Goal: Contribute content: Contribute content

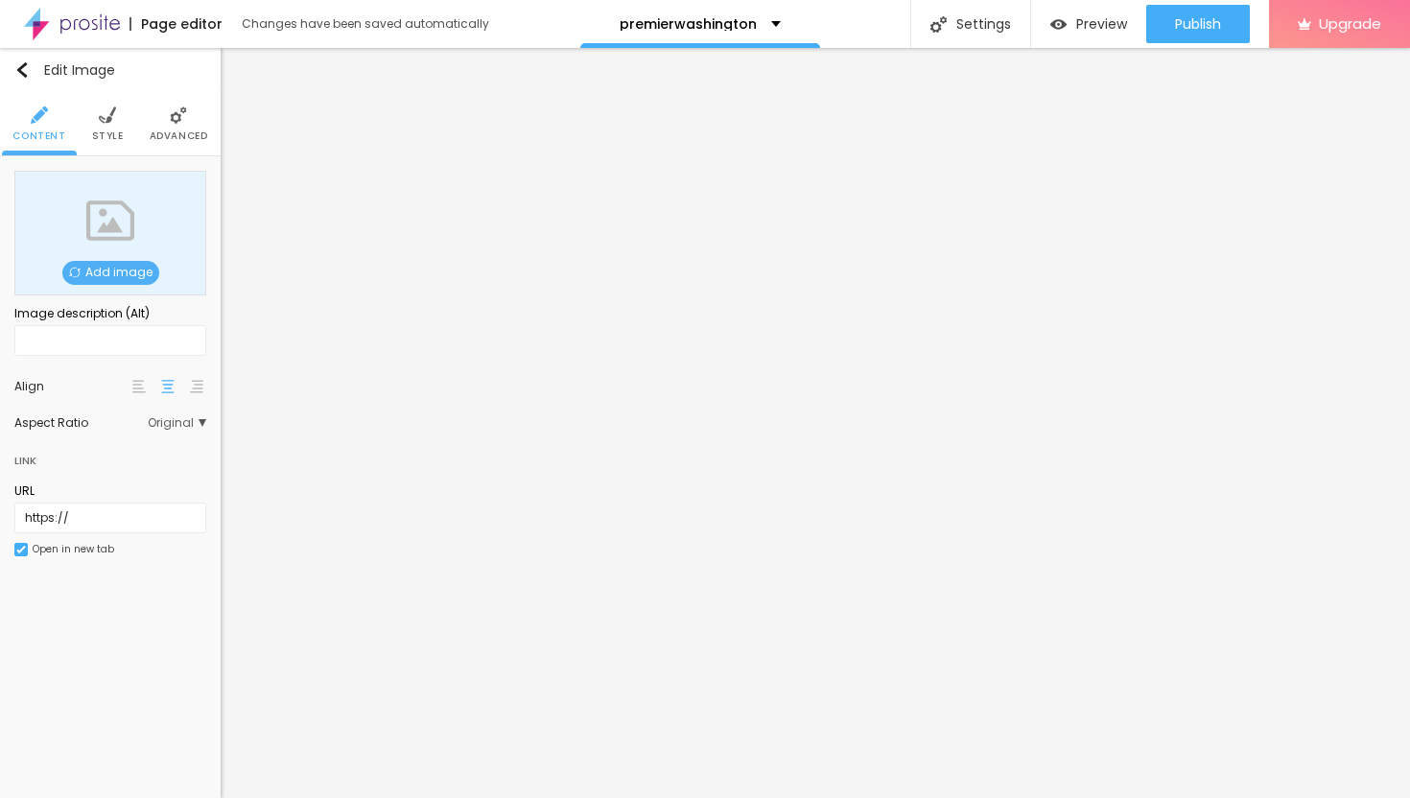
click at [136, 273] on span "Add image" at bounding box center [110, 273] width 97 height 24
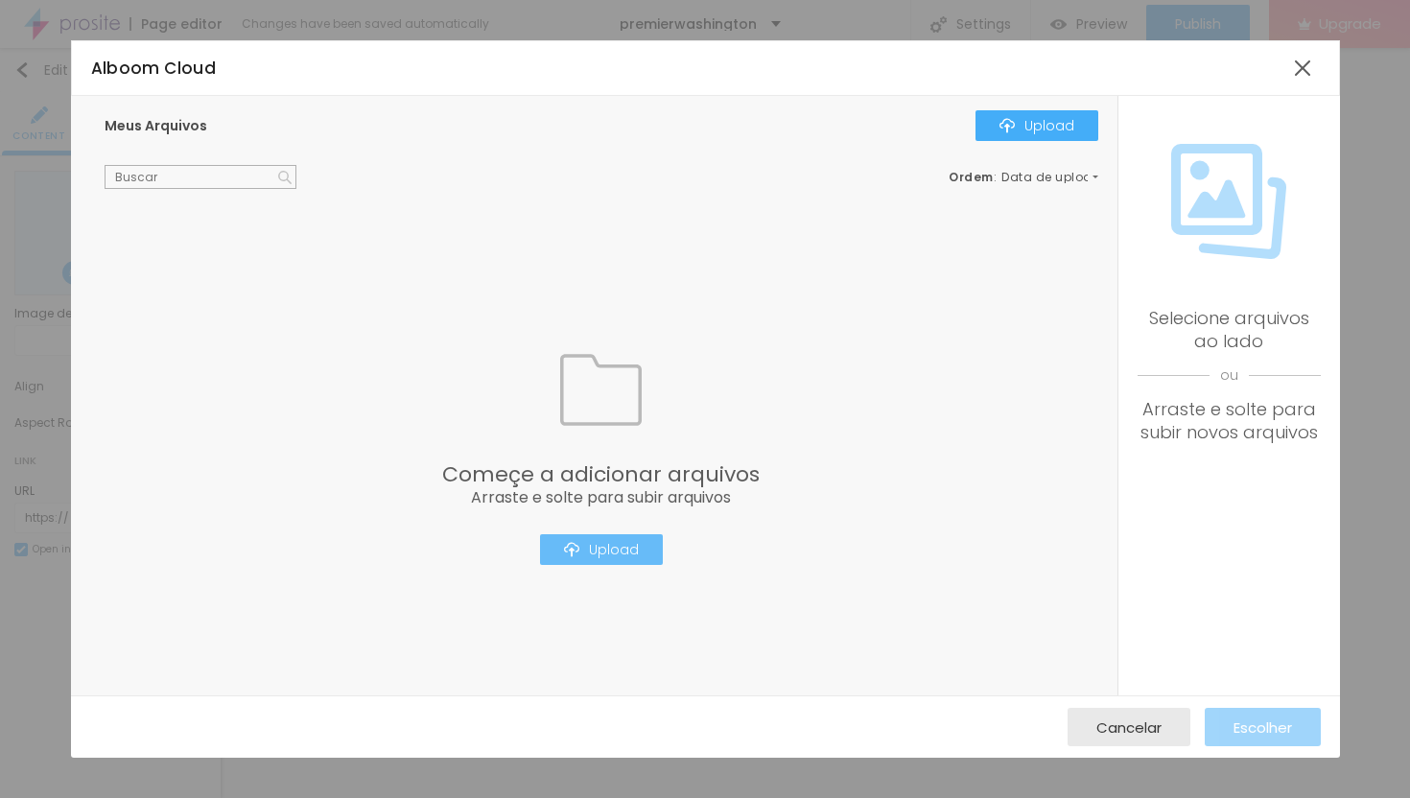
click at [624, 547] on div "Upload" at bounding box center [601, 549] width 75 height 15
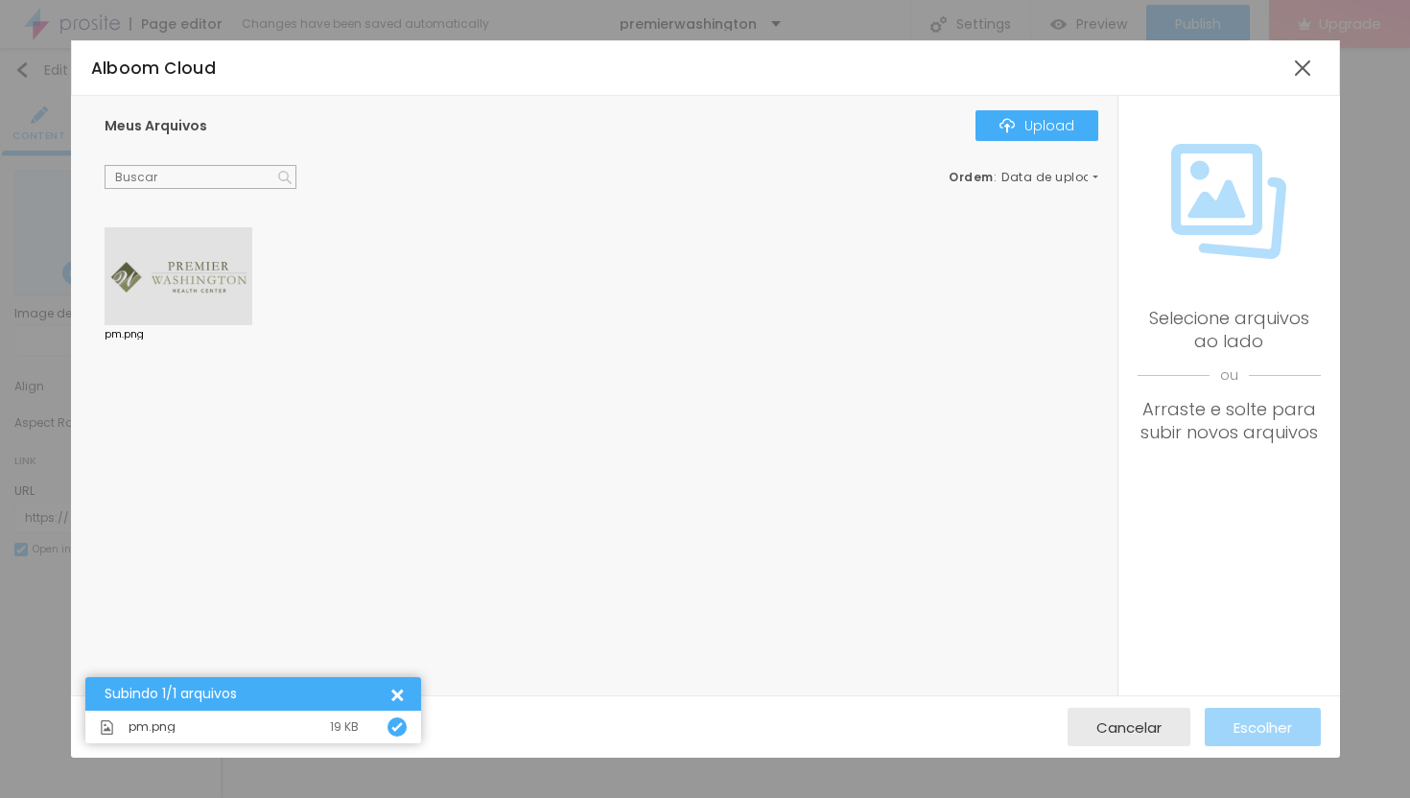
click at [193, 280] on div at bounding box center [179, 276] width 148 height 98
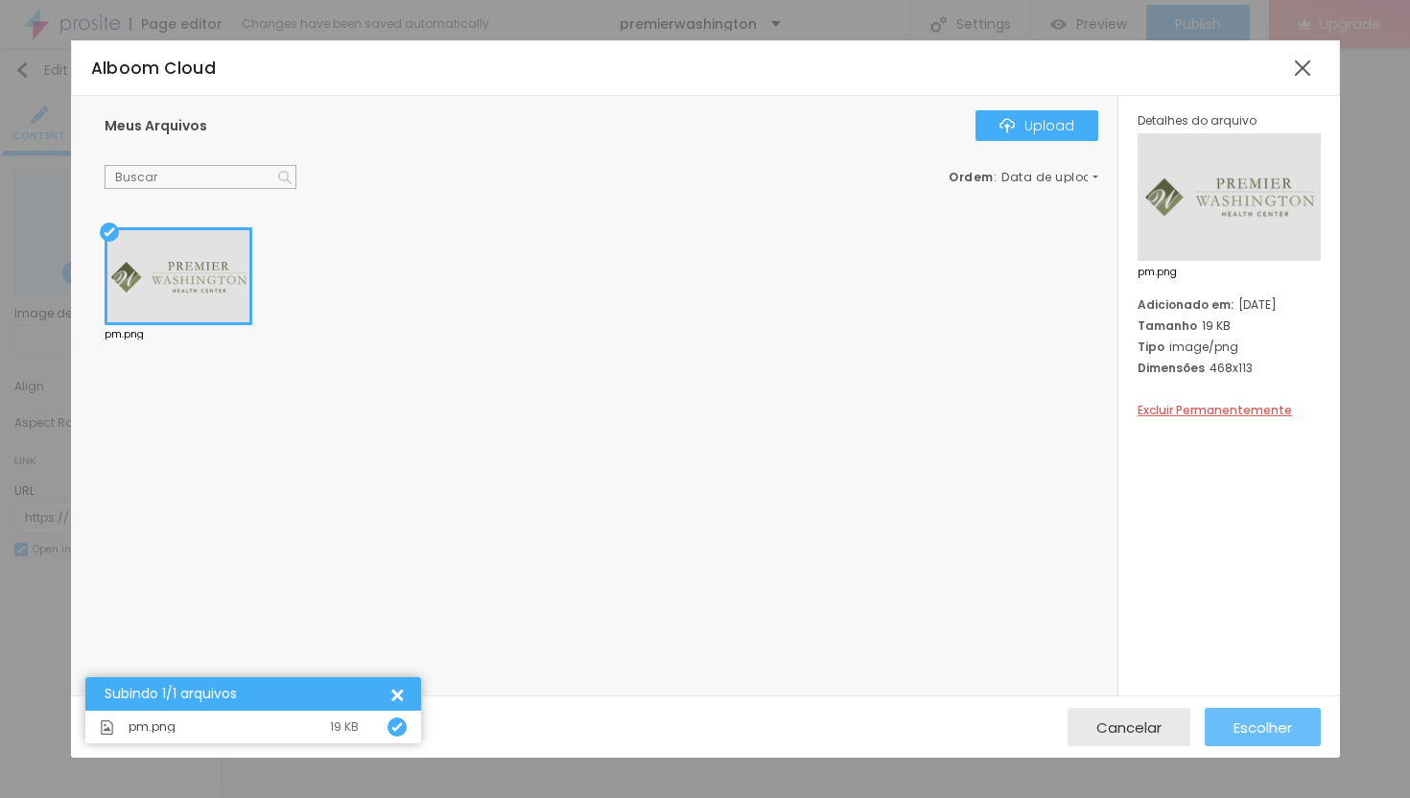
click at [1276, 720] on span "Escolher" at bounding box center [1262, 727] width 58 height 16
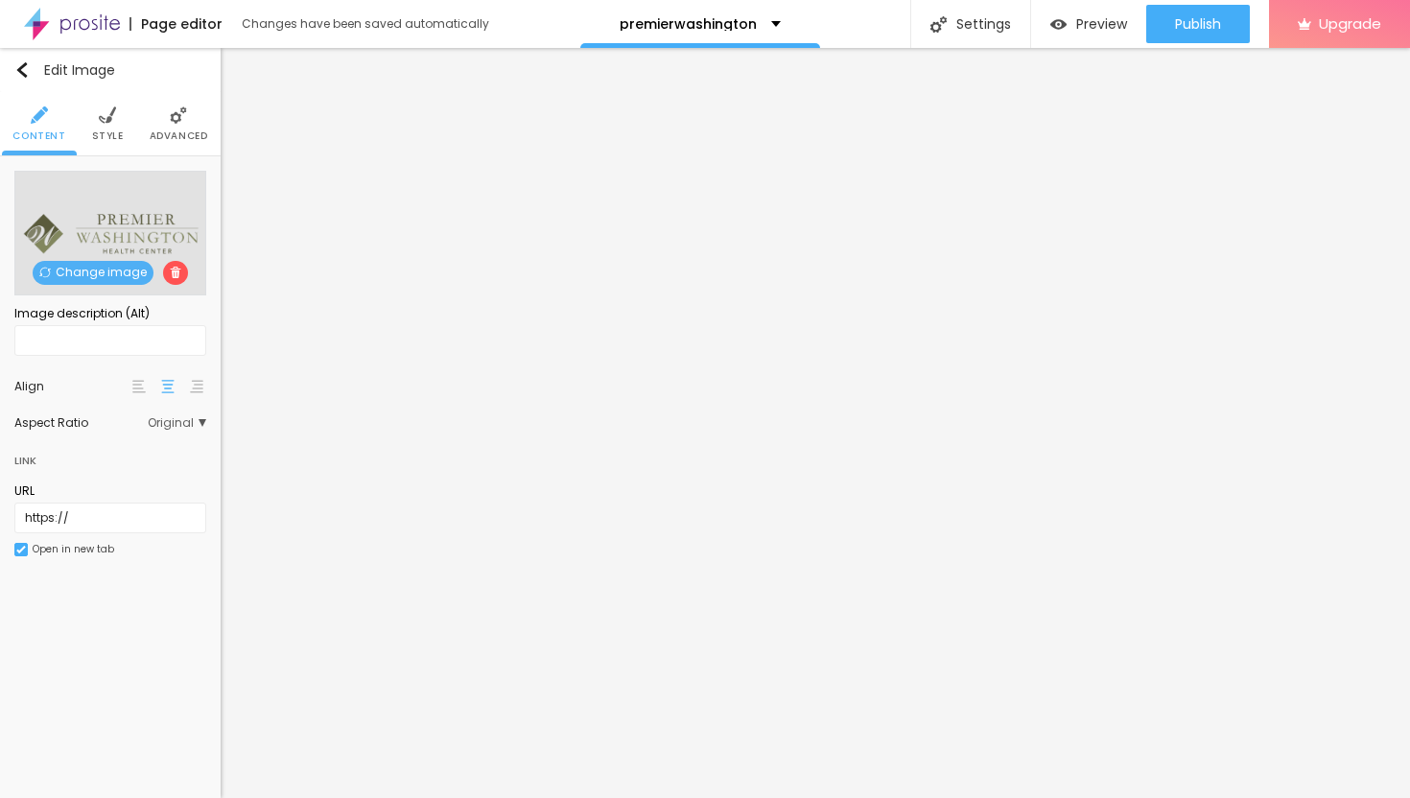
click at [180, 128] on li "Advanced" at bounding box center [179, 123] width 58 height 63
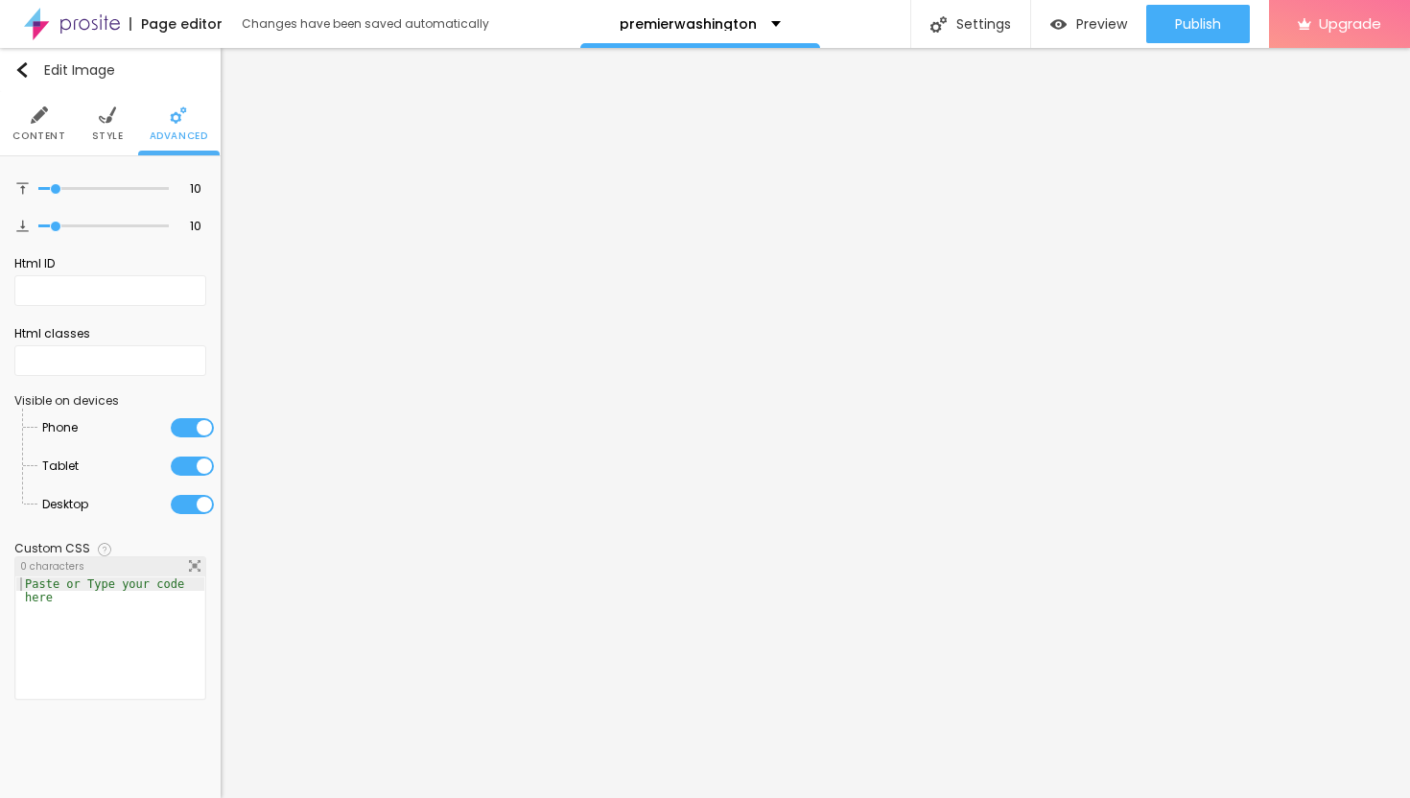
click at [103, 131] on span "Style" at bounding box center [108, 136] width 32 height 10
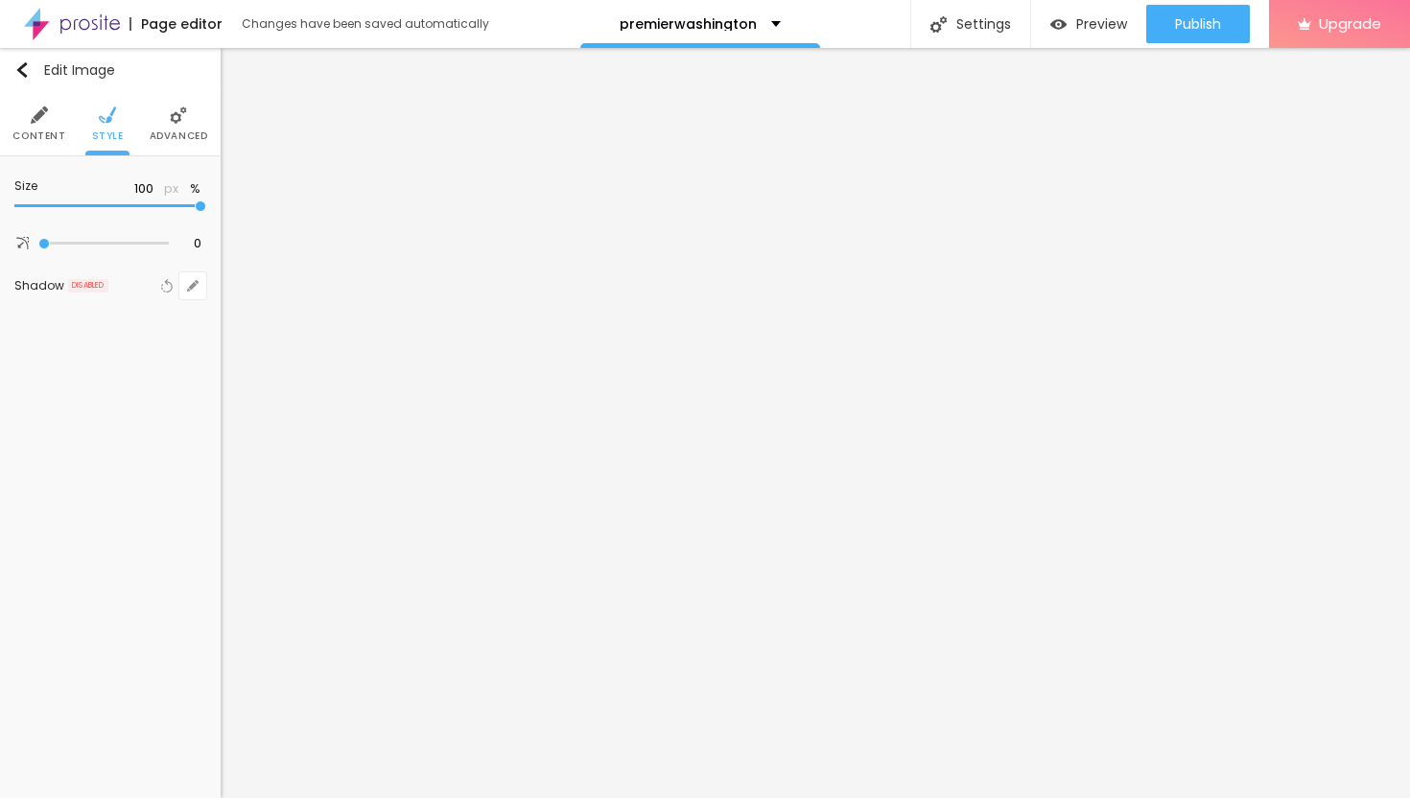
type input "45"
click at [86, 205] on input "range" at bounding box center [110, 206] width 192 height 10
type input "35"
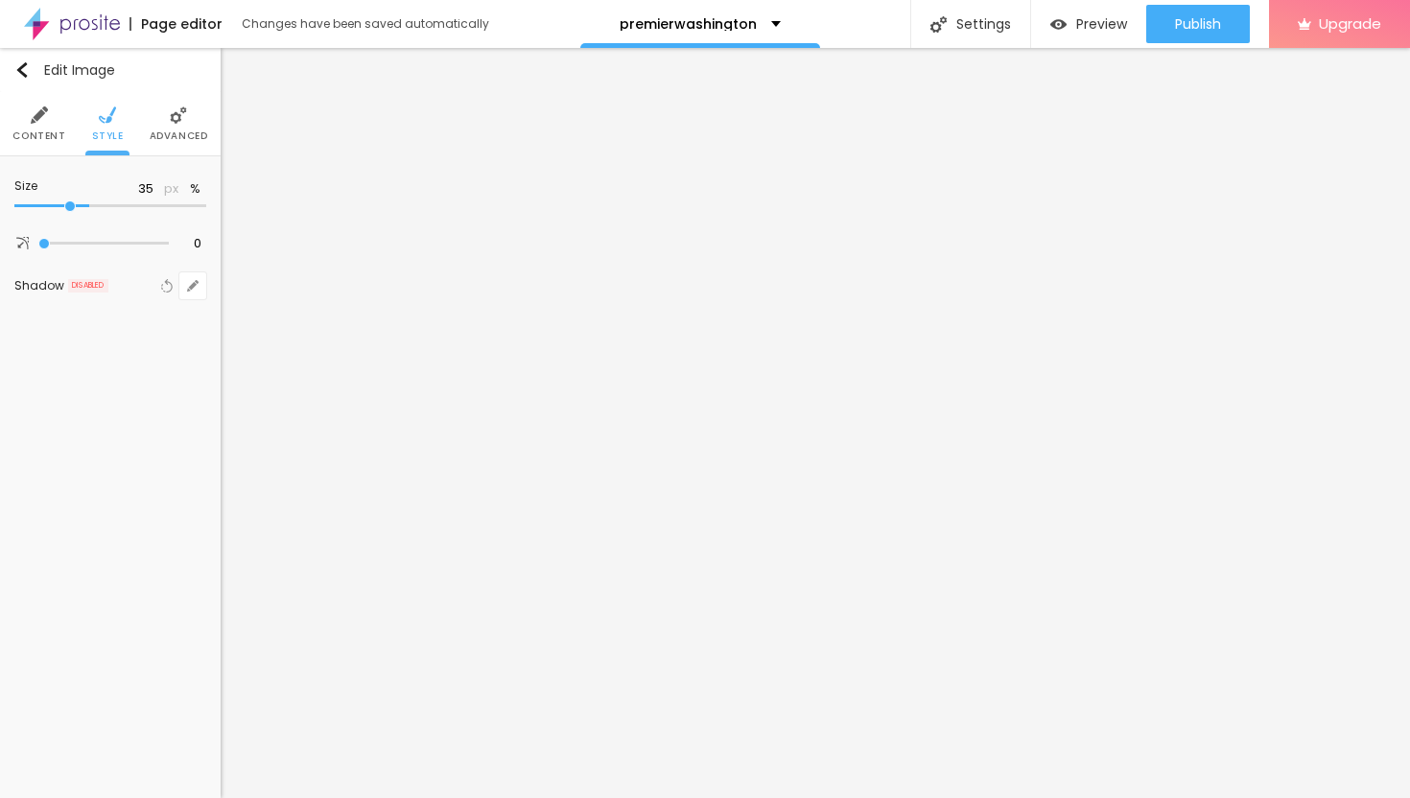
click at [68, 205] on input "range" at bounding box center [110, 206] width 192 height 10
type input "25"
click at [54, 204] on input "range" at bounding box center [110, 206] width 192 height 10
click at [175, 128] on li "Advanced" at bounding box center [179, 123] width 58 height 63
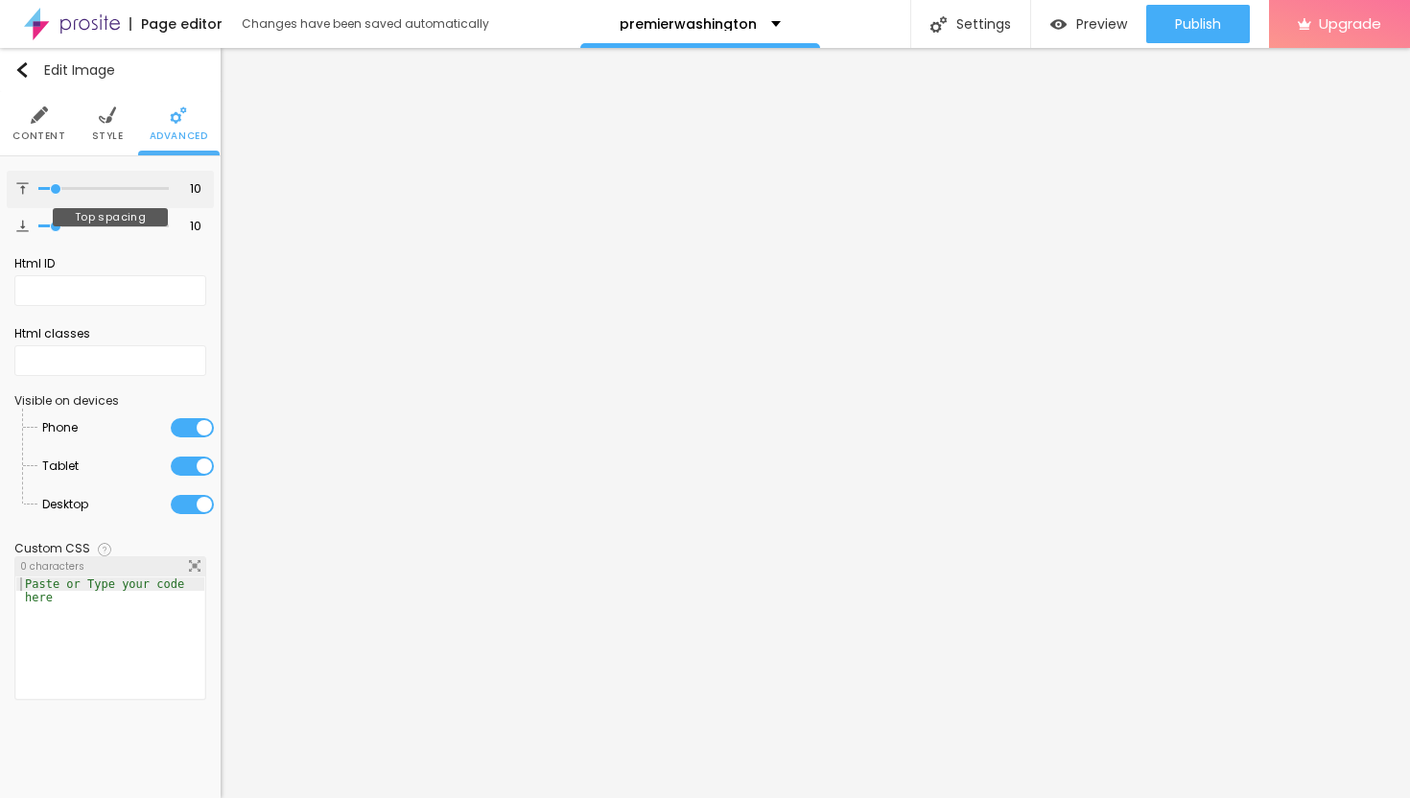
type input "9"
type input "10"
type input "11"
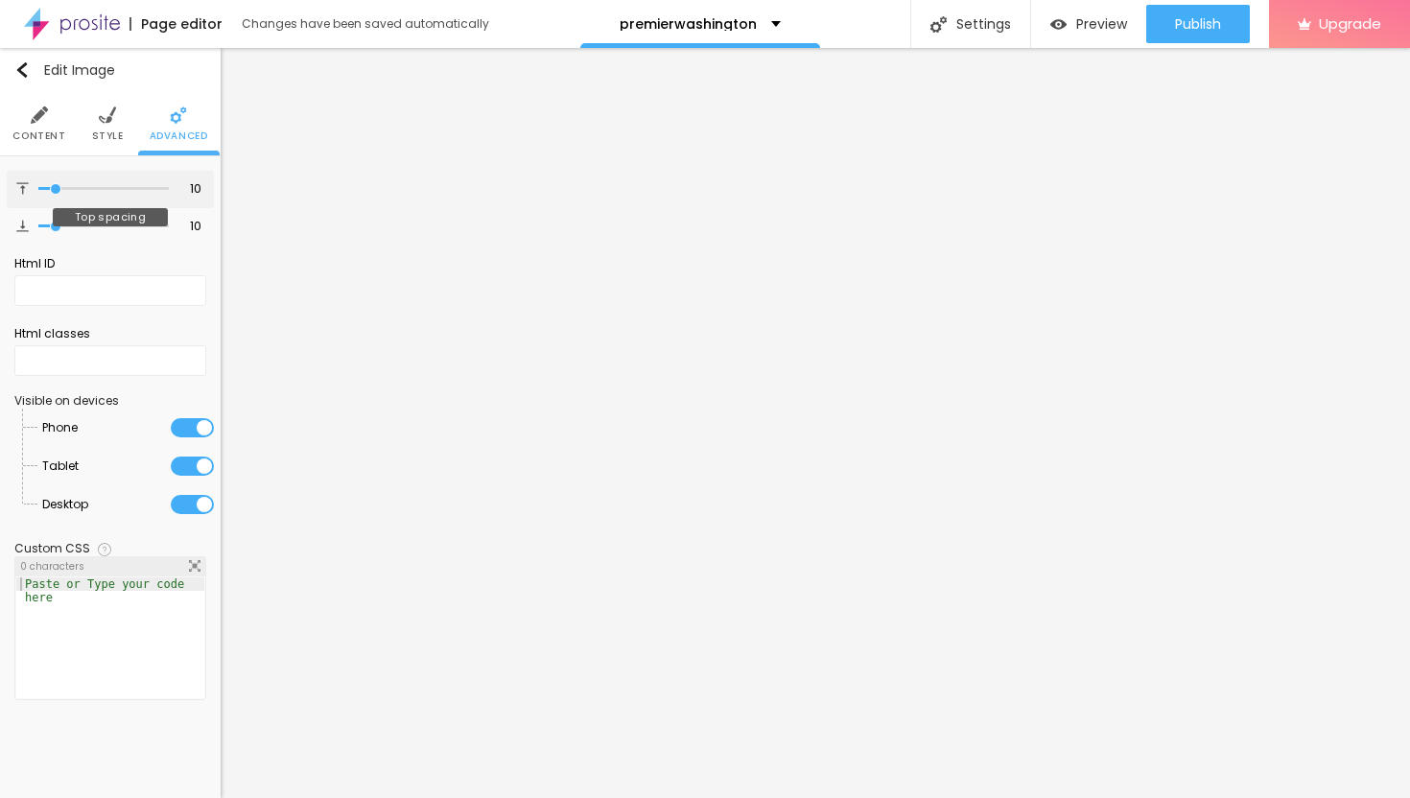
type input "11"
type input "12"
type input "14"
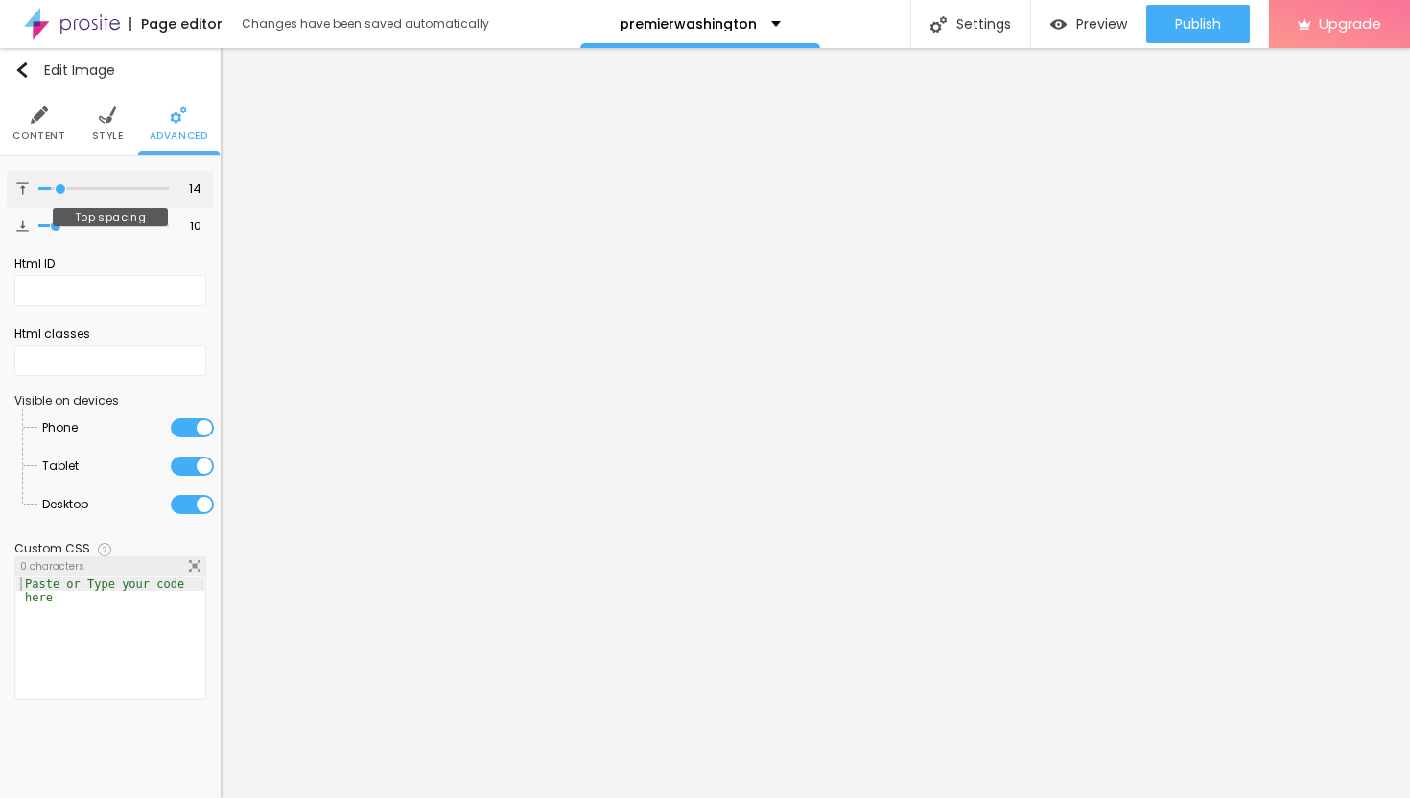
type input "16"
type input "17"
type input "19"
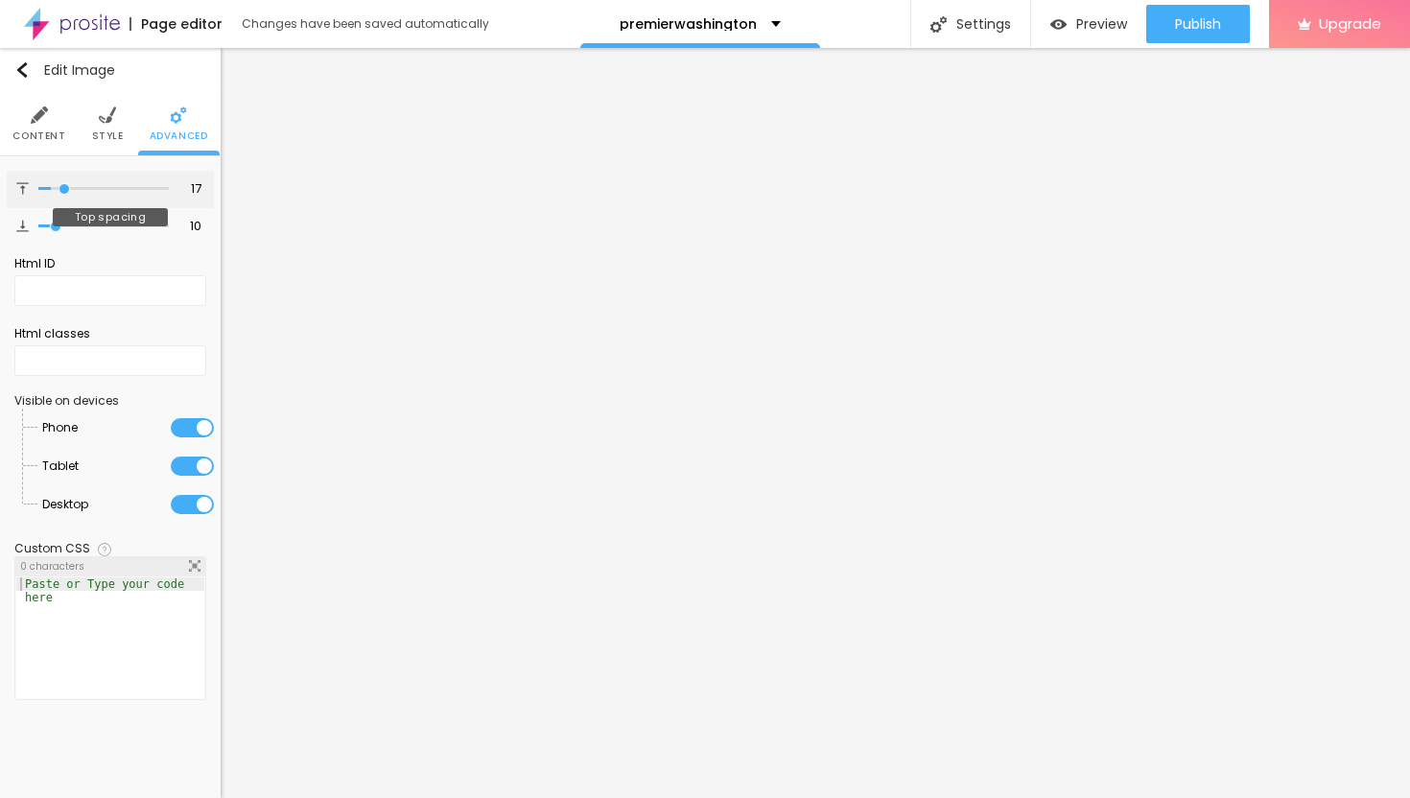
type input "19"
type input "20"
type input "21"
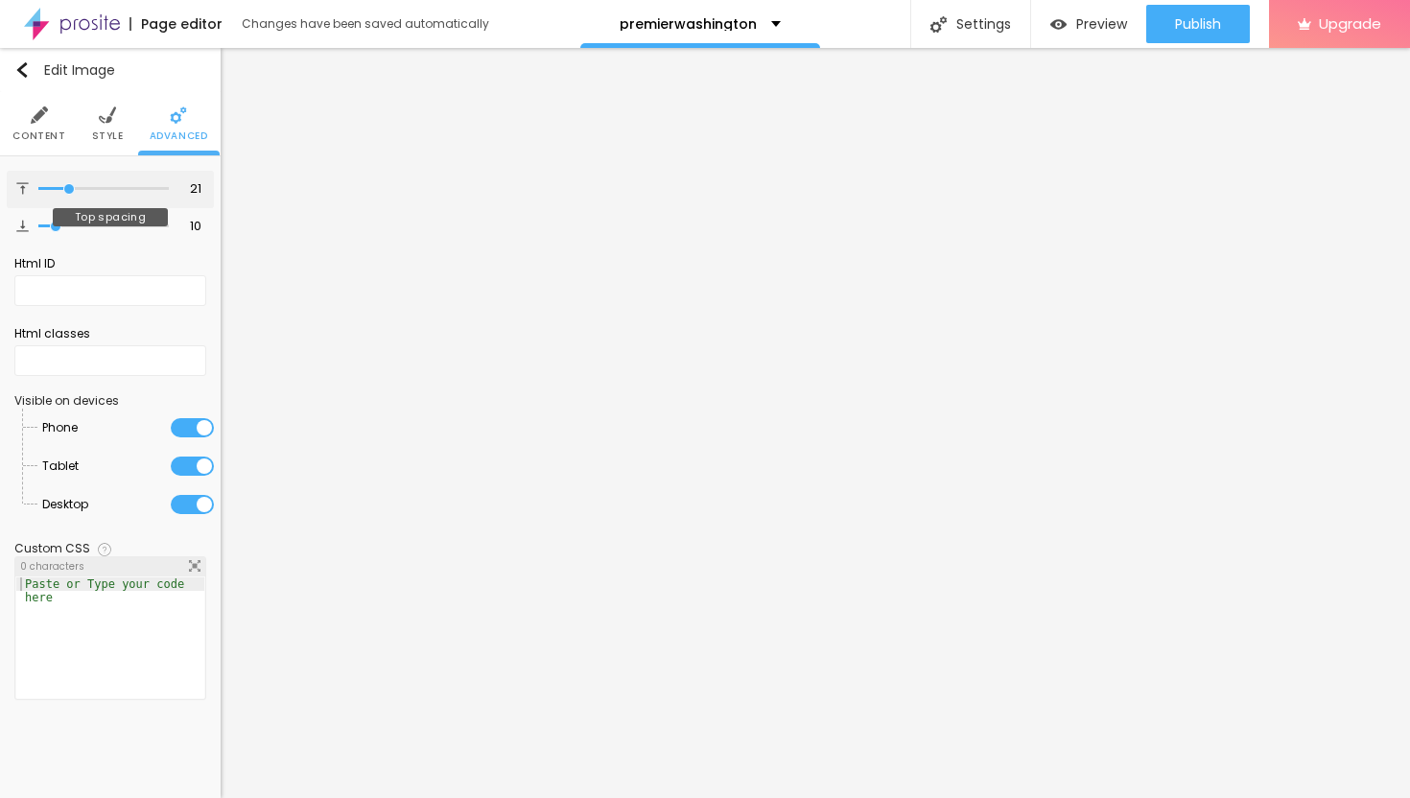
type input "22"
type input "23"
type input "24"
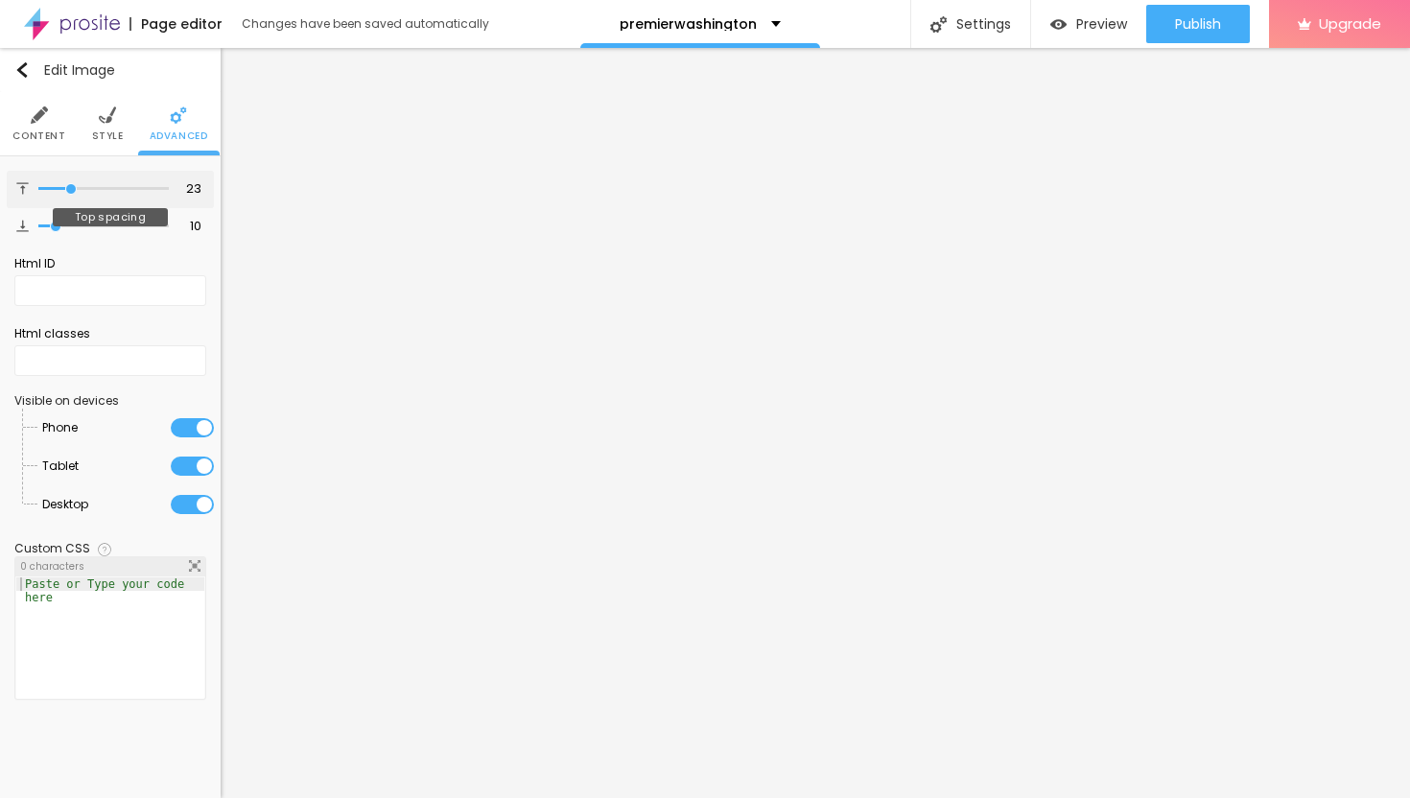
type input "24"
type input "25"
type input "26"
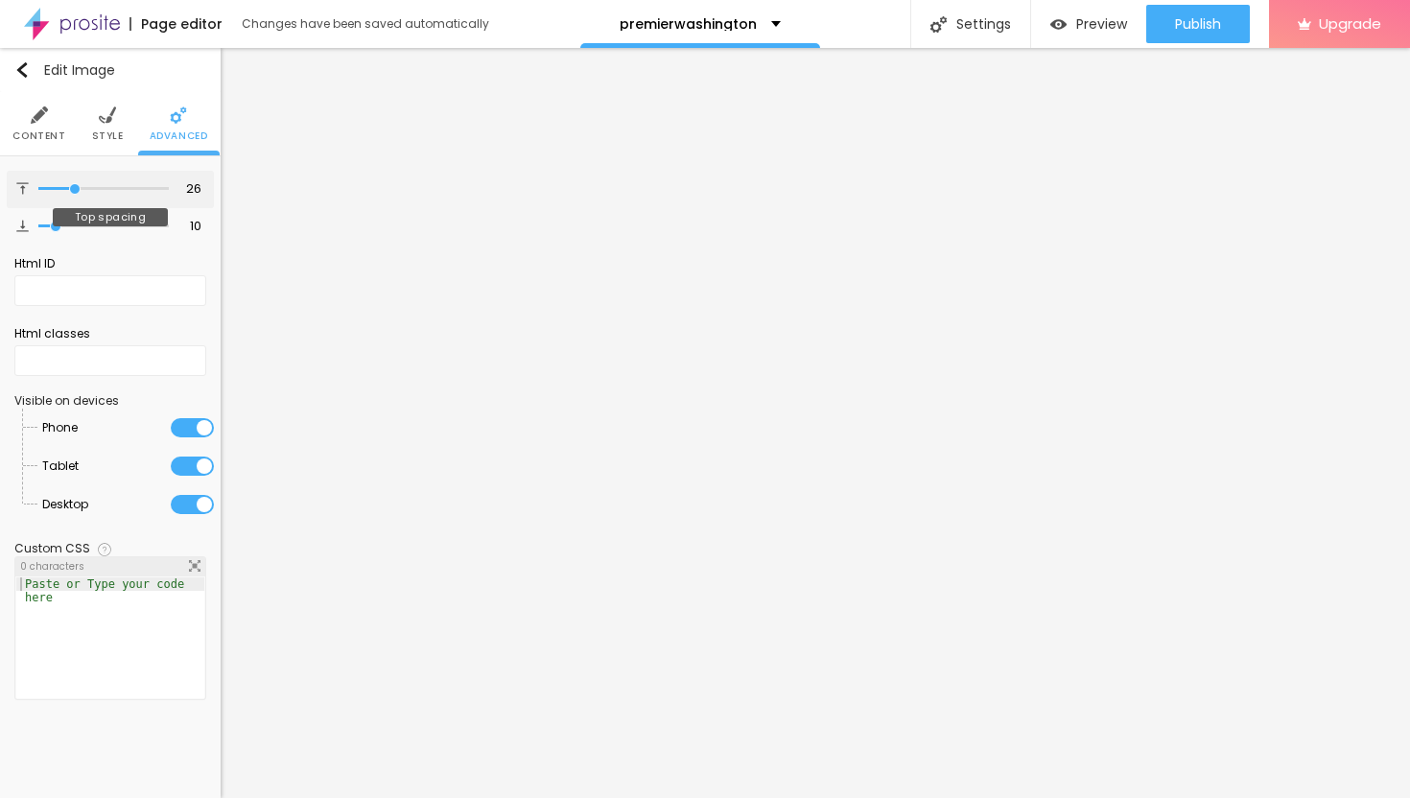
type input "27"
type input "28"
type input "29"
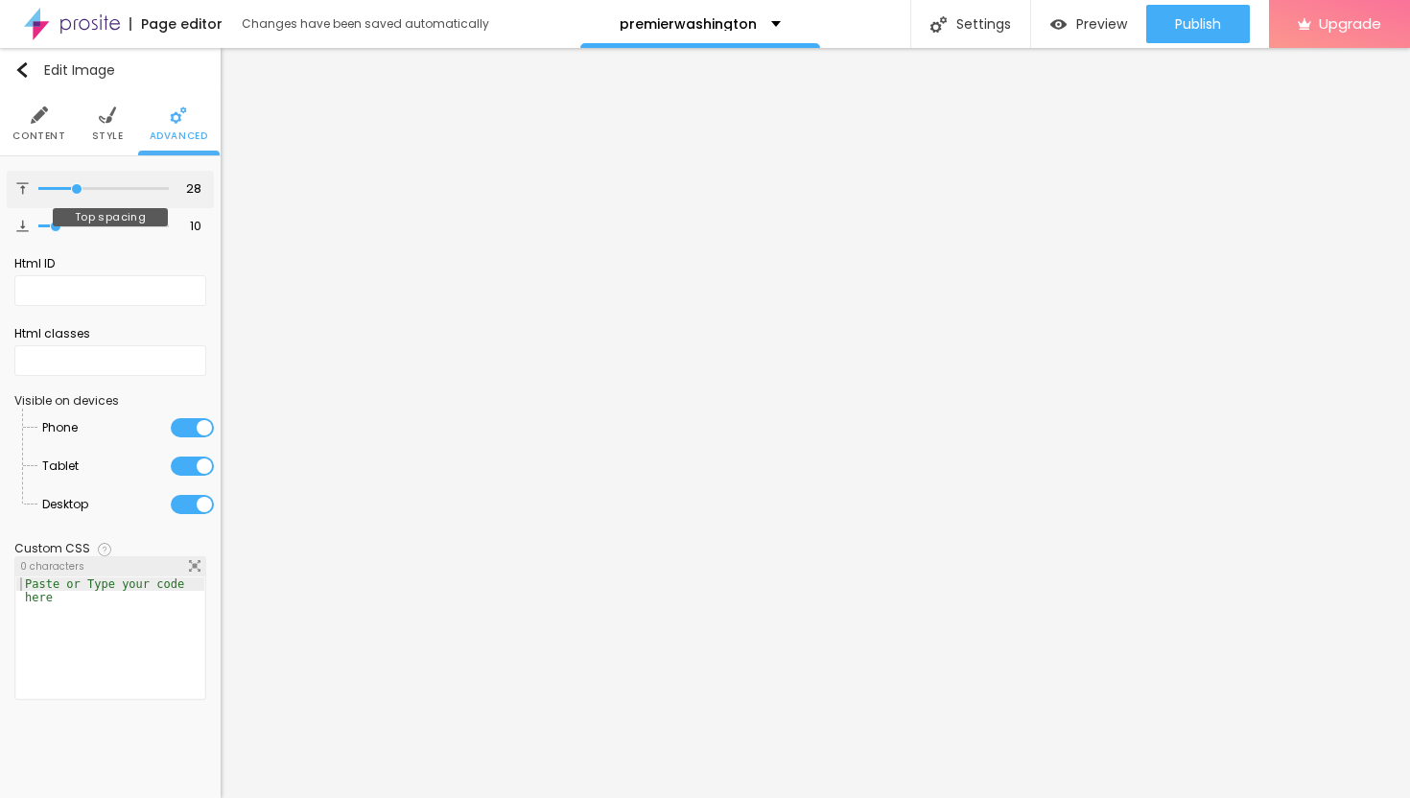
type input "29"
type input "30"
type input "31"
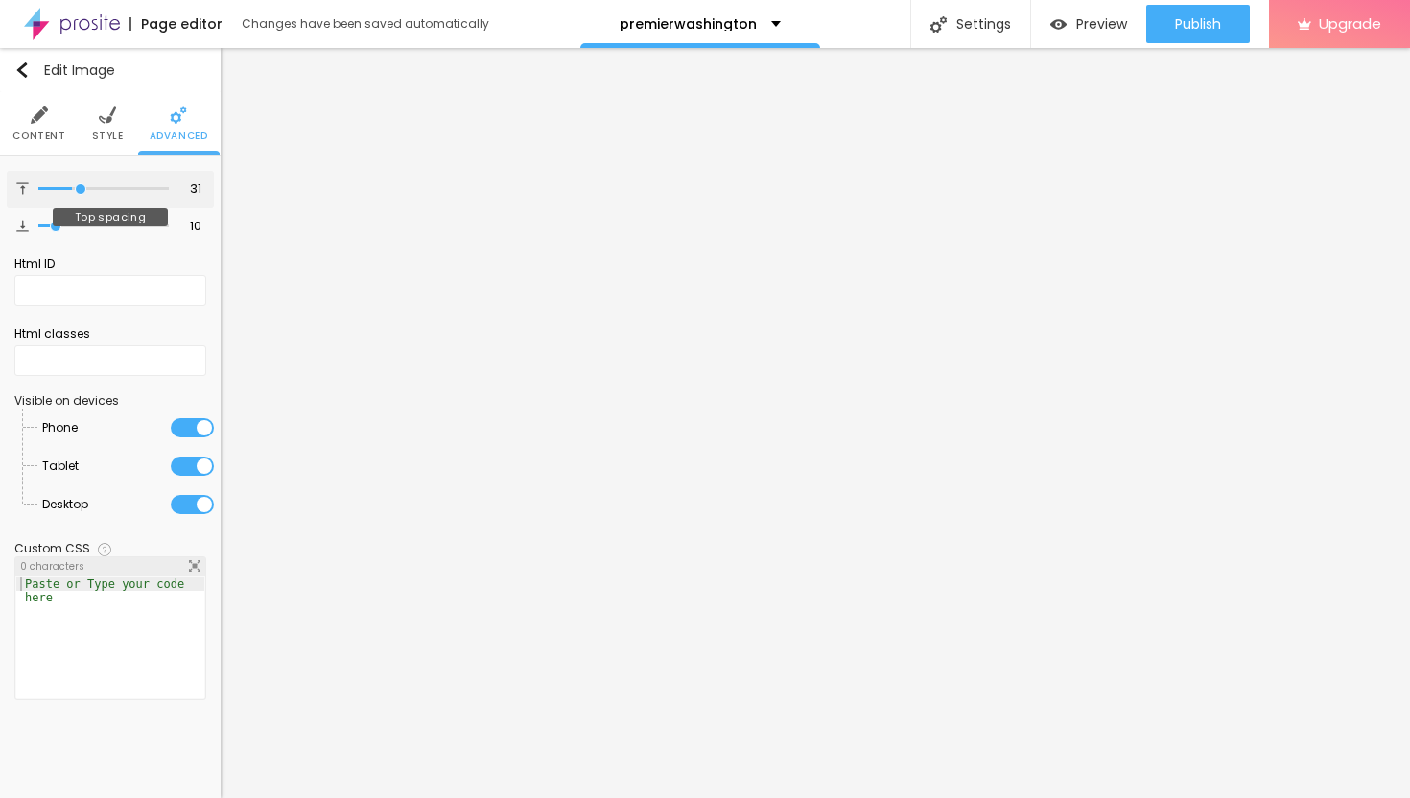
type input "32"
type input "33"
type input "34"
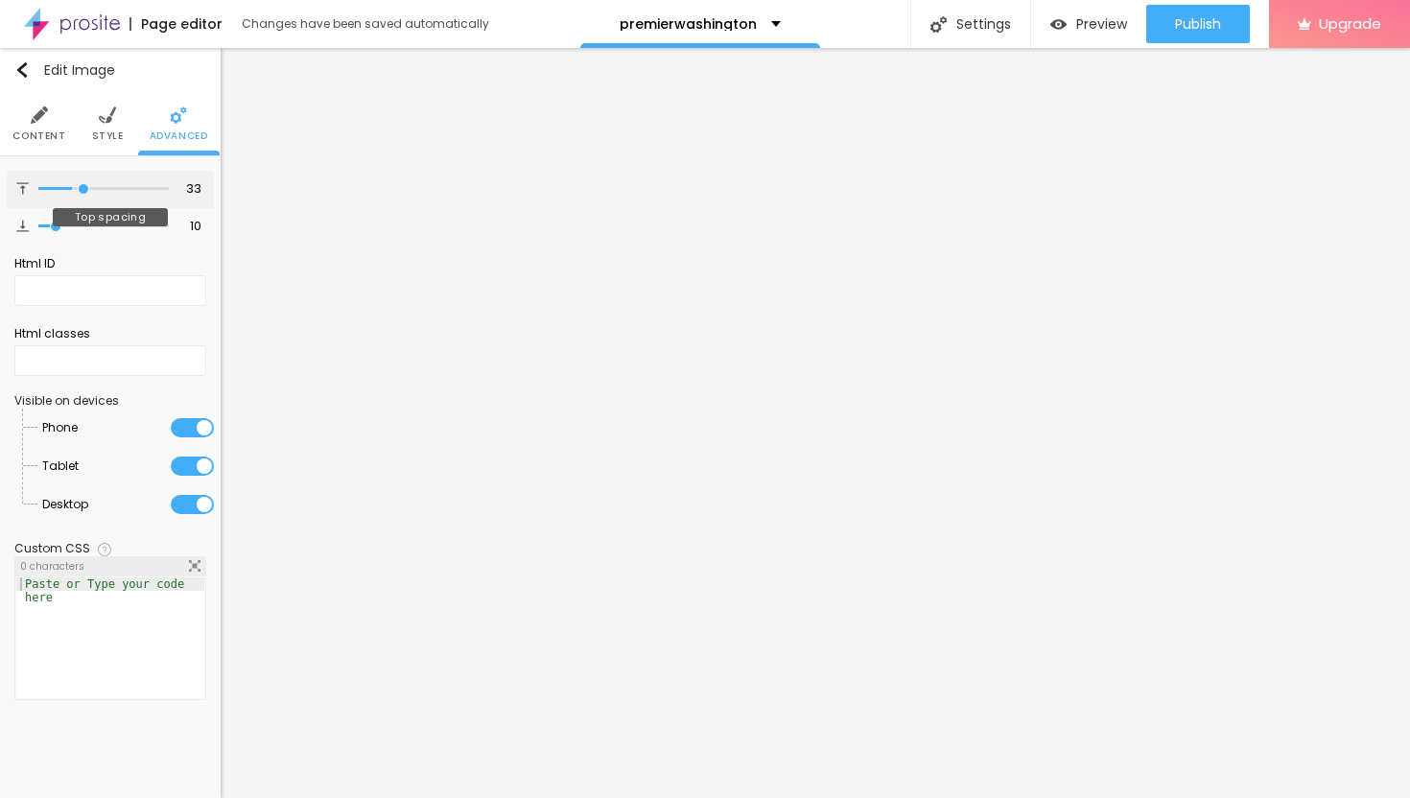
type input "34"
type input "35"
type input "36"
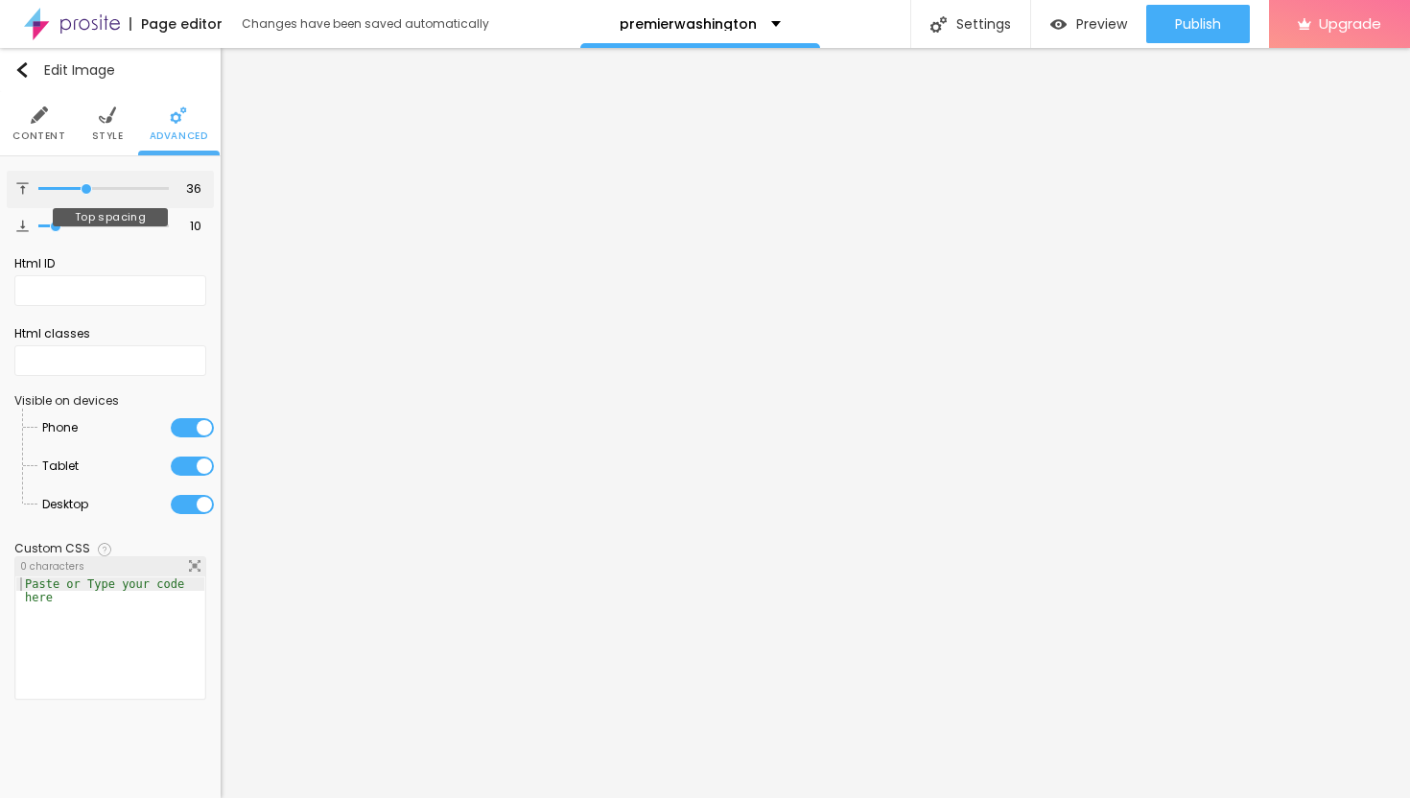
type input "37"
type input "38"
type input "39"
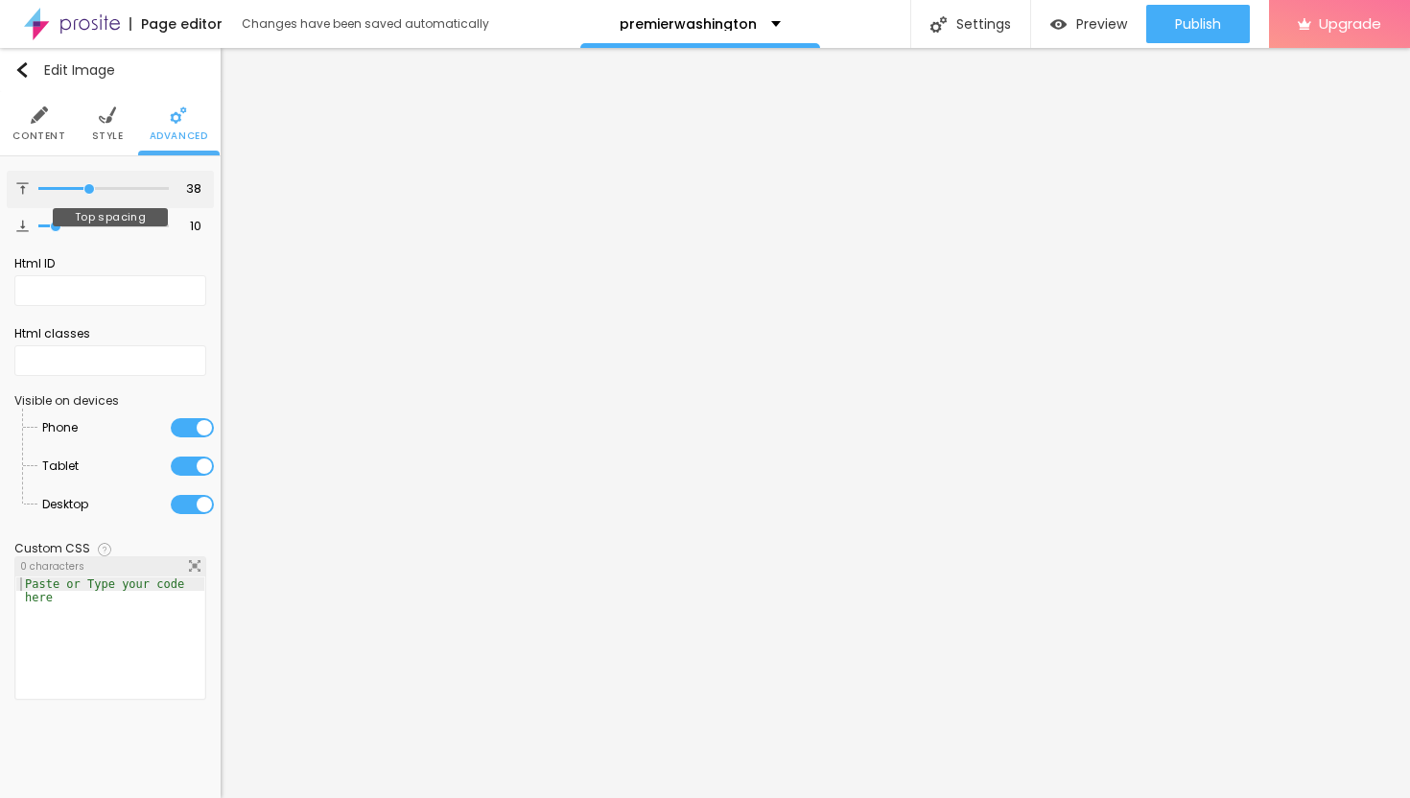
type input "39"
type input "40"
type input "41"
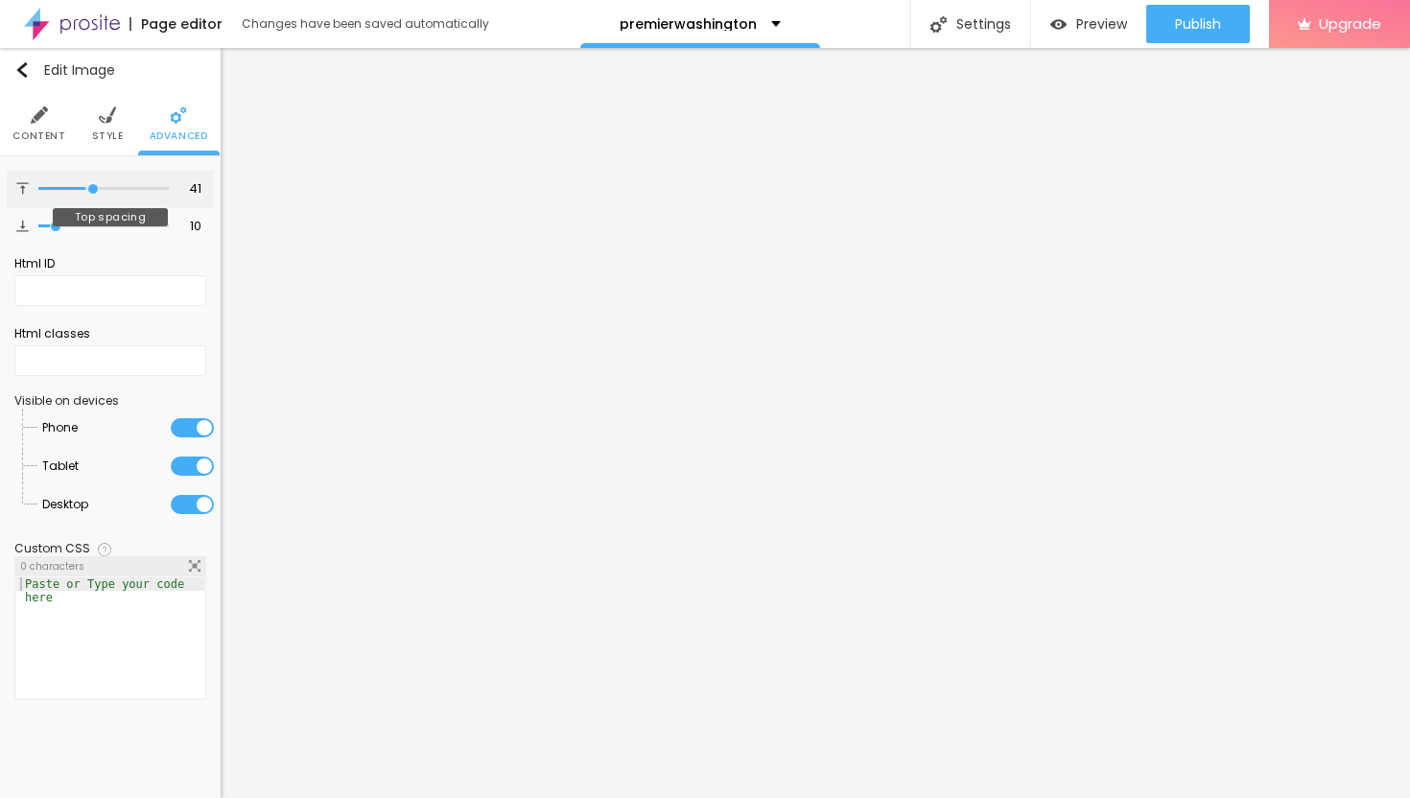
type input "42"
type input "43"
type input "44"
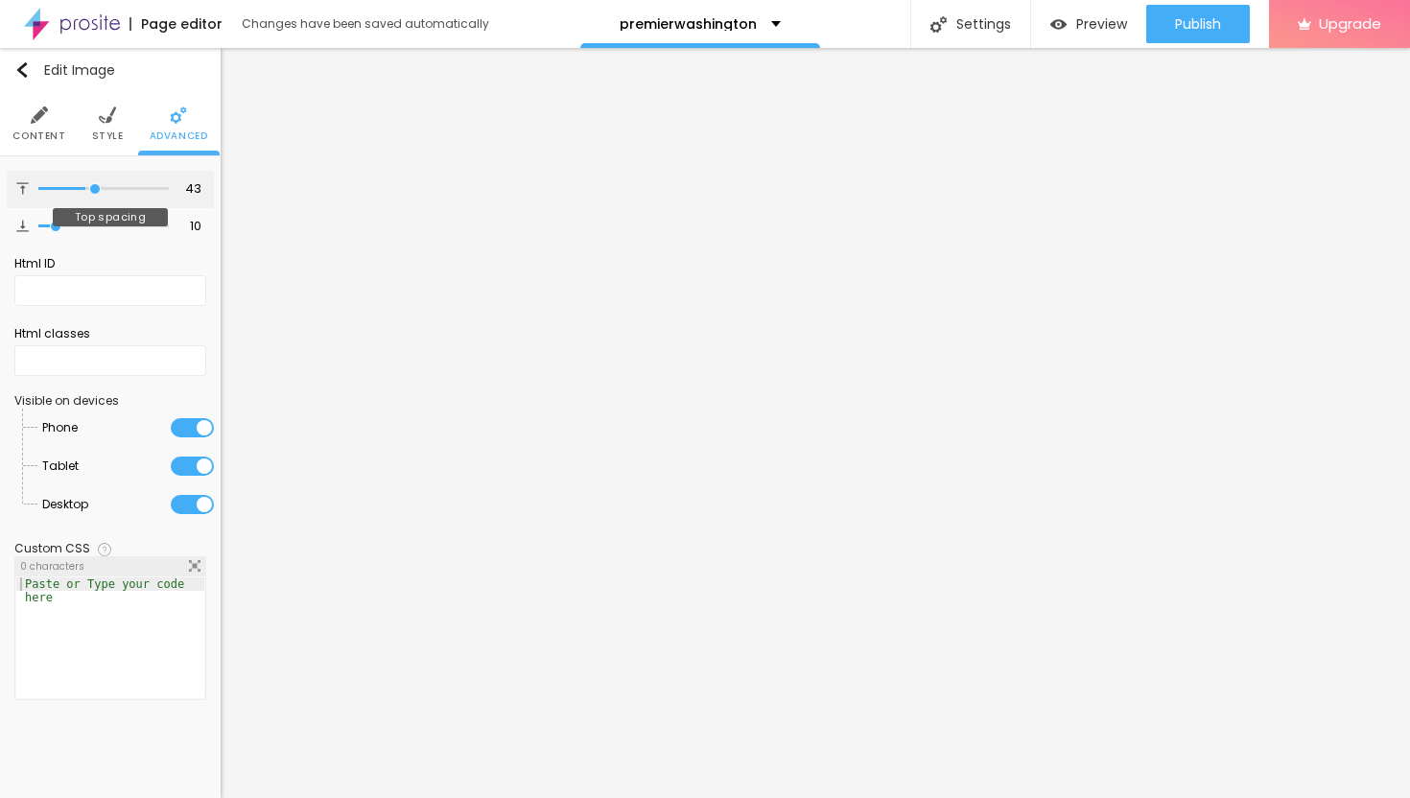
type input "44"
type input "45"
type input "46"
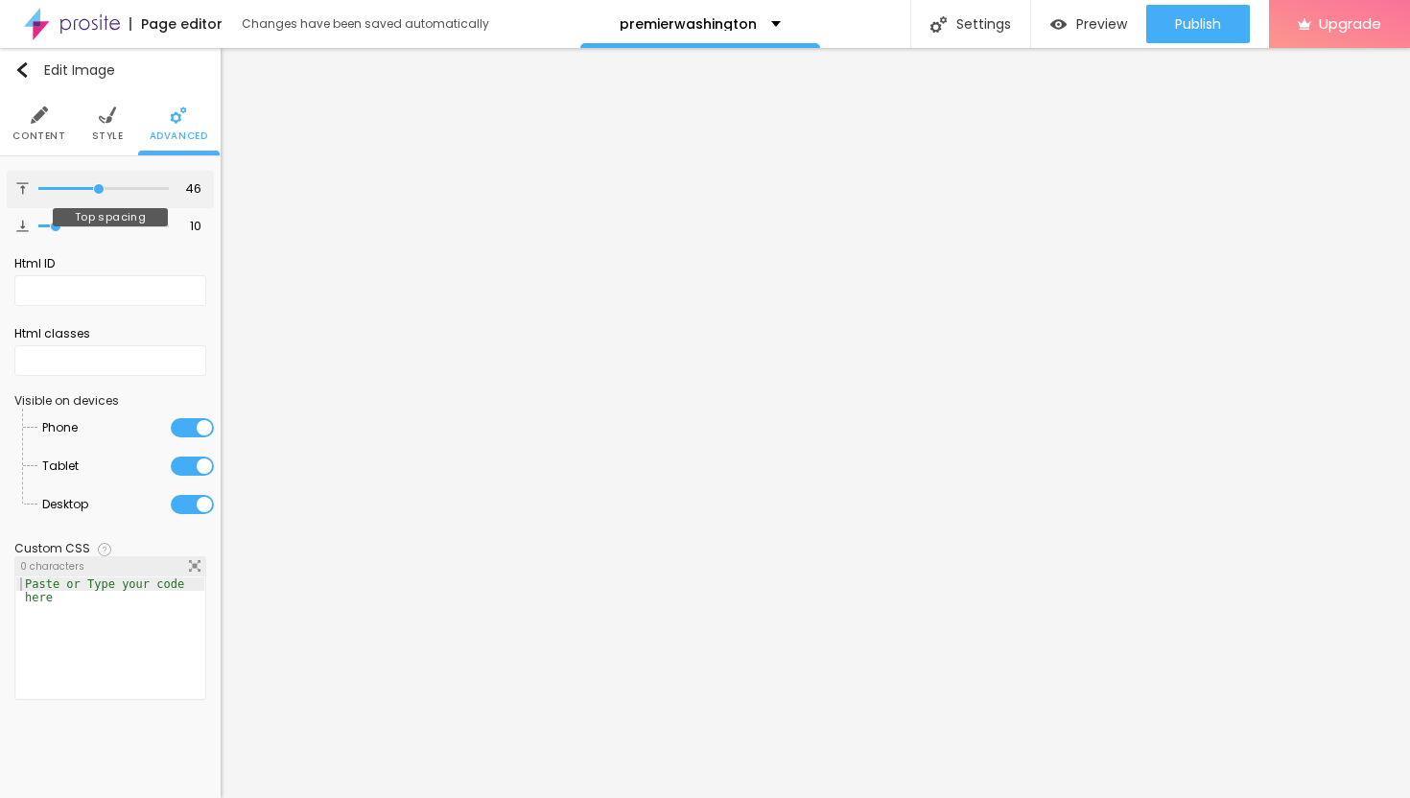
type input "47"
type input "48"
type input "49"
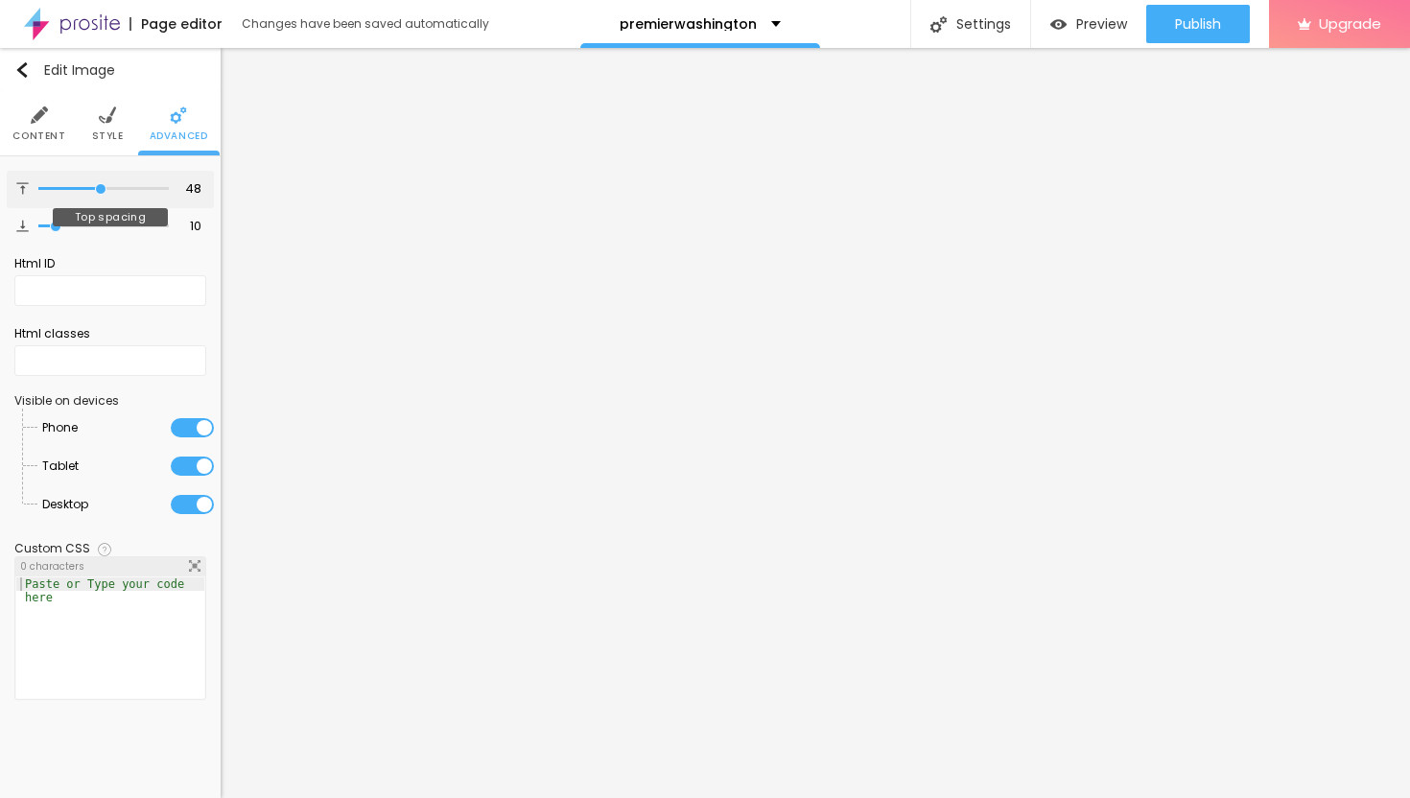
type input "49"
drag, startPoint x: 55, startPoint y: 186, endPoint x: 102, endPoint y: 205, distance: 50.8
type input "49"
click at [102, 194] on input "range" at bounding box center [103, 189] width 130 height 10
click at [21, 73] on img "button" at bounding box center [21, 69] width 15 height 15
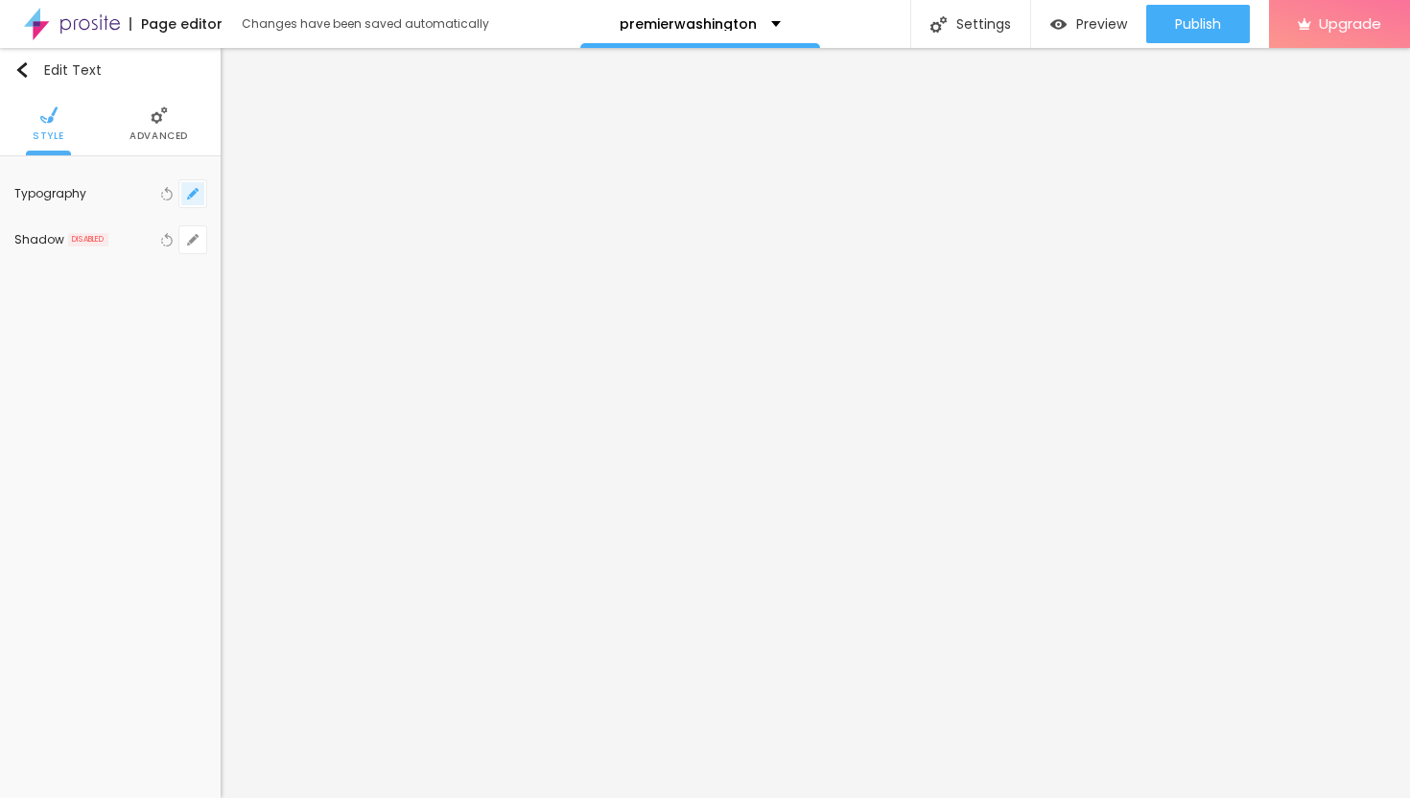
click at [195, 188] on icon "button" at bounding box center [197, 190] width 4 height 4
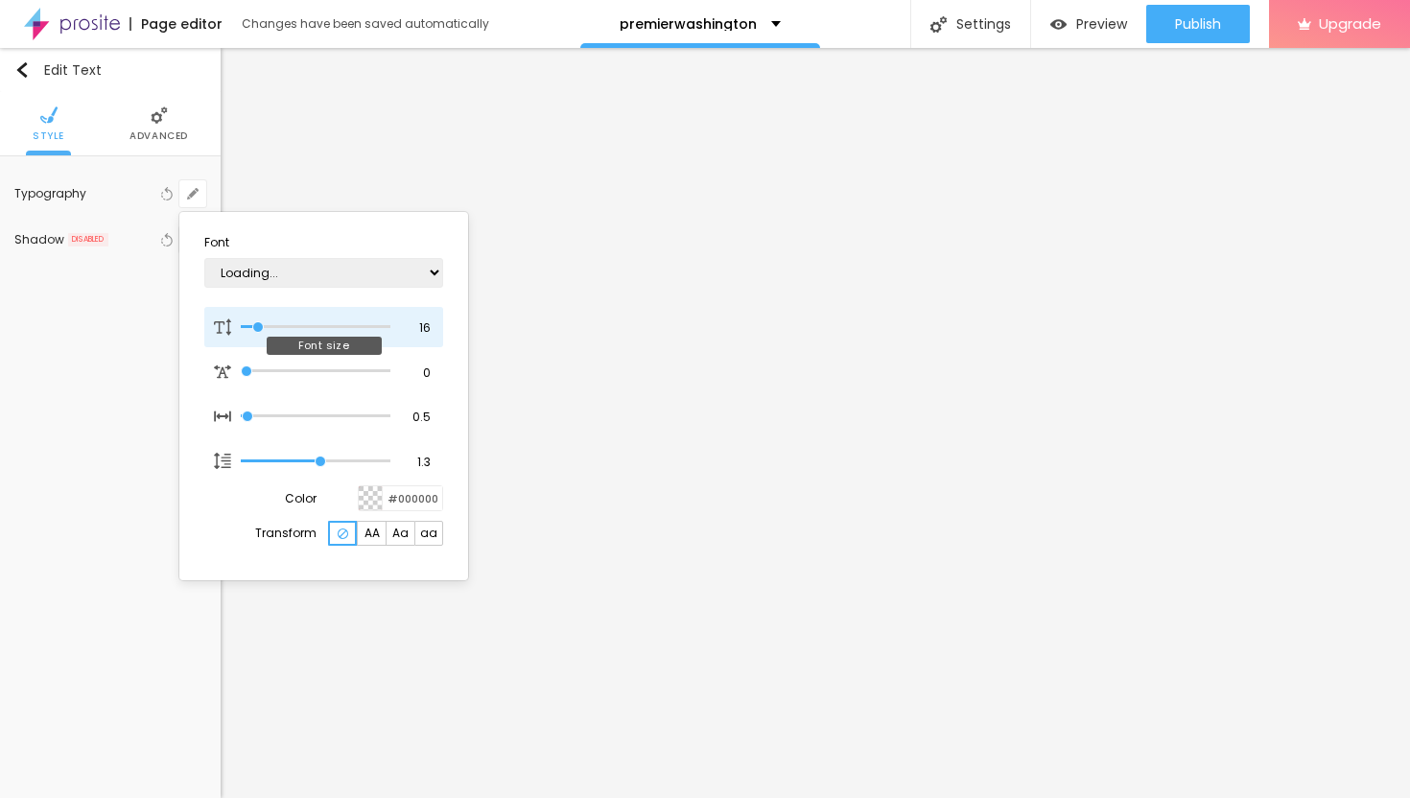
type input "1"
type input "17"
type input "1"
type input "18"
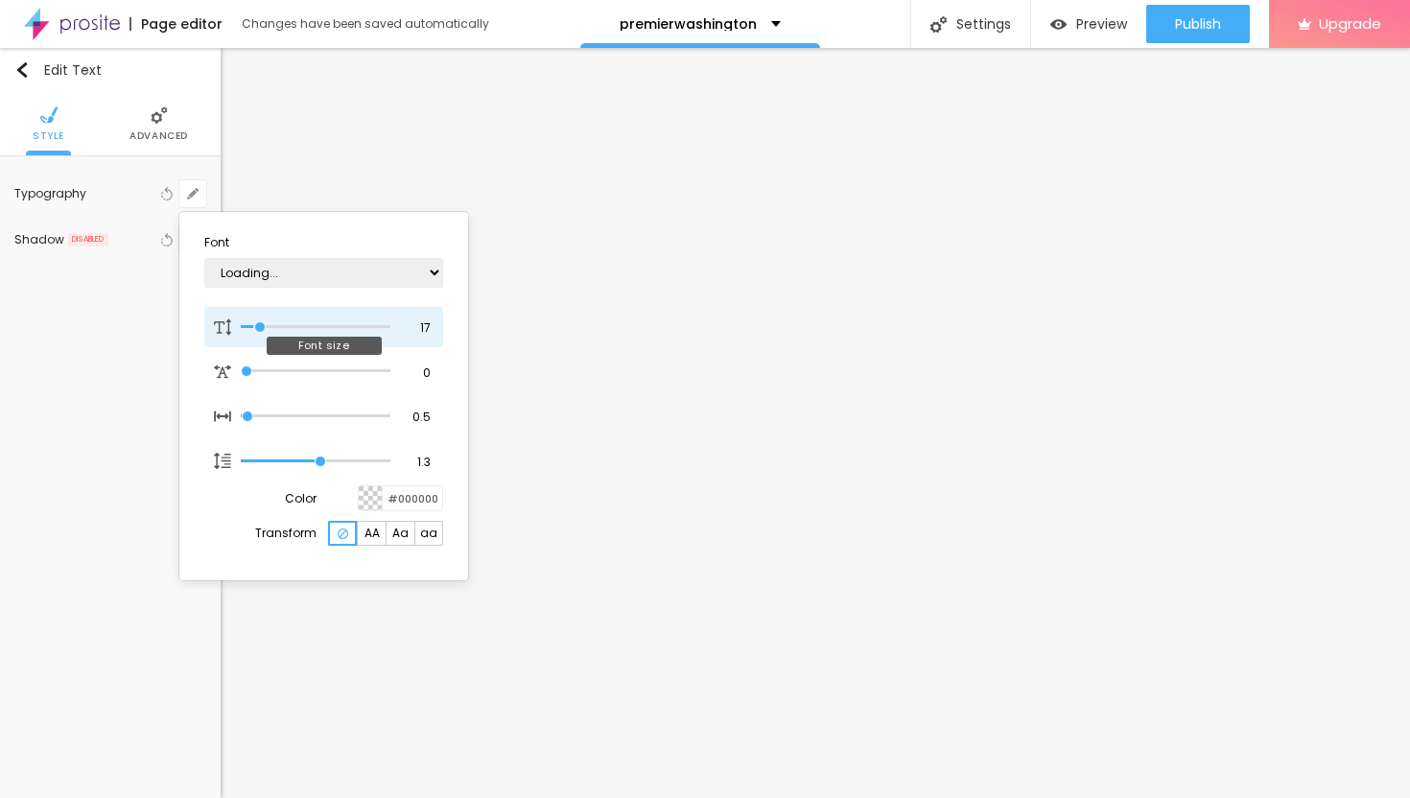
type input "18"
type input "1"
type input "19"
type input "1"
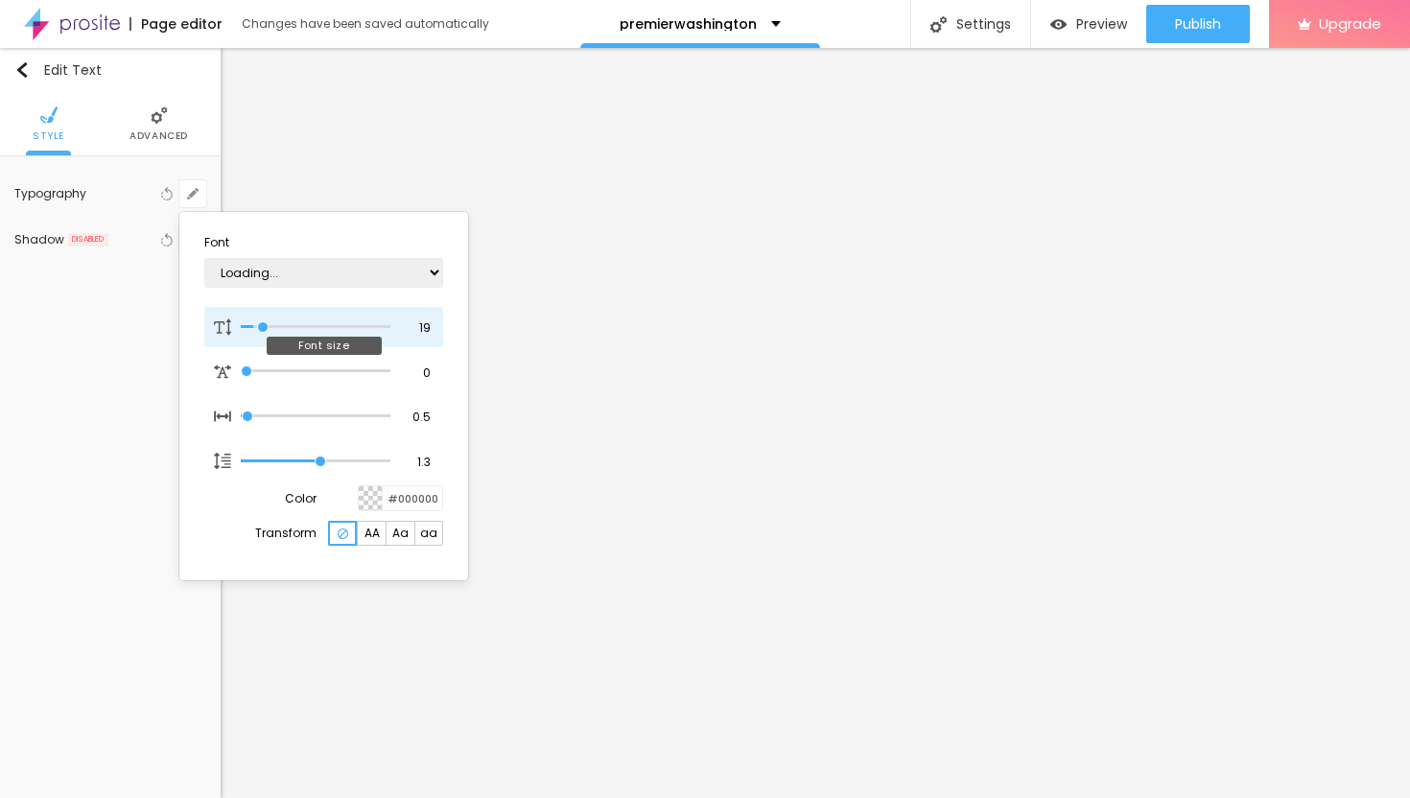
type input "21"
type input "1"
type input "24"
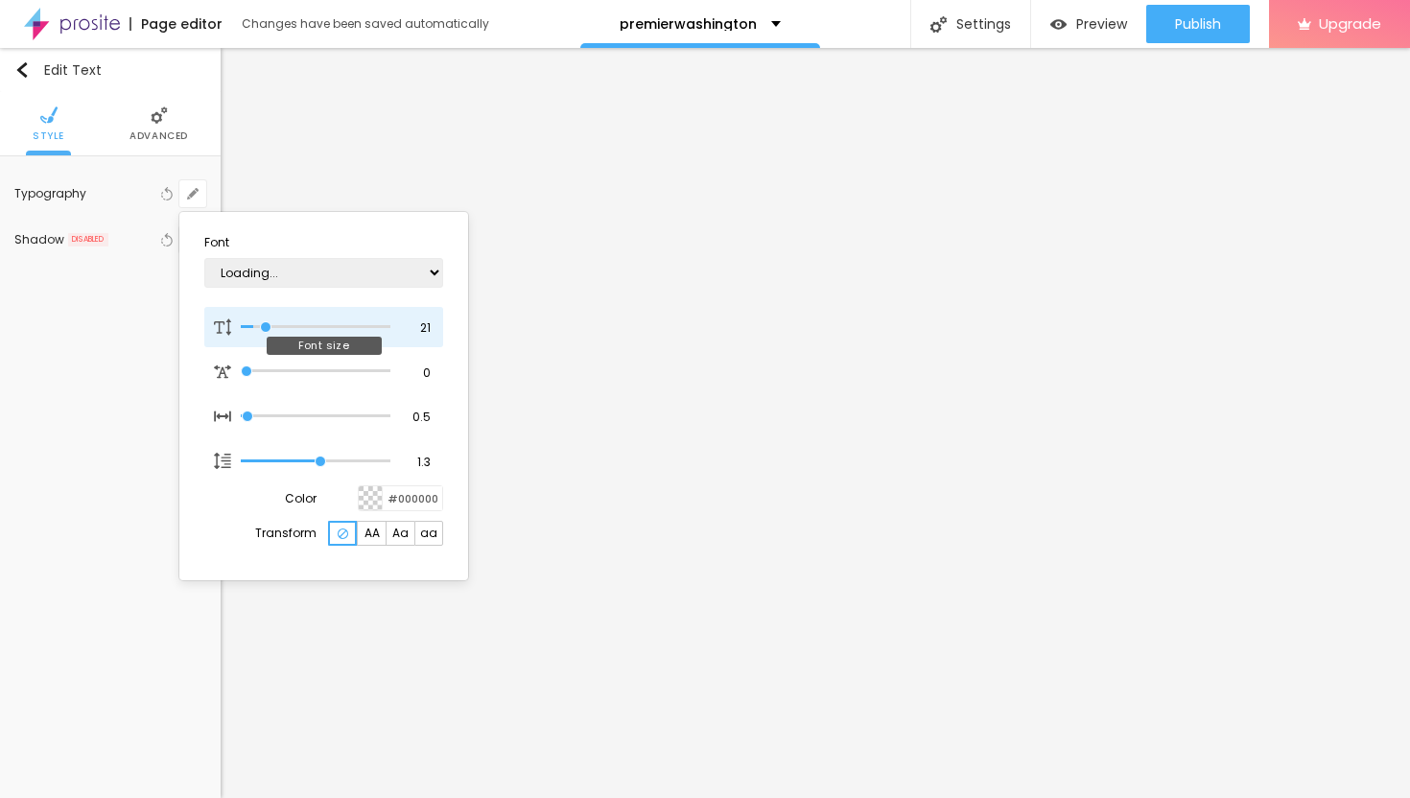
type input "1"
type input "26"
type input "1"
type input "27"
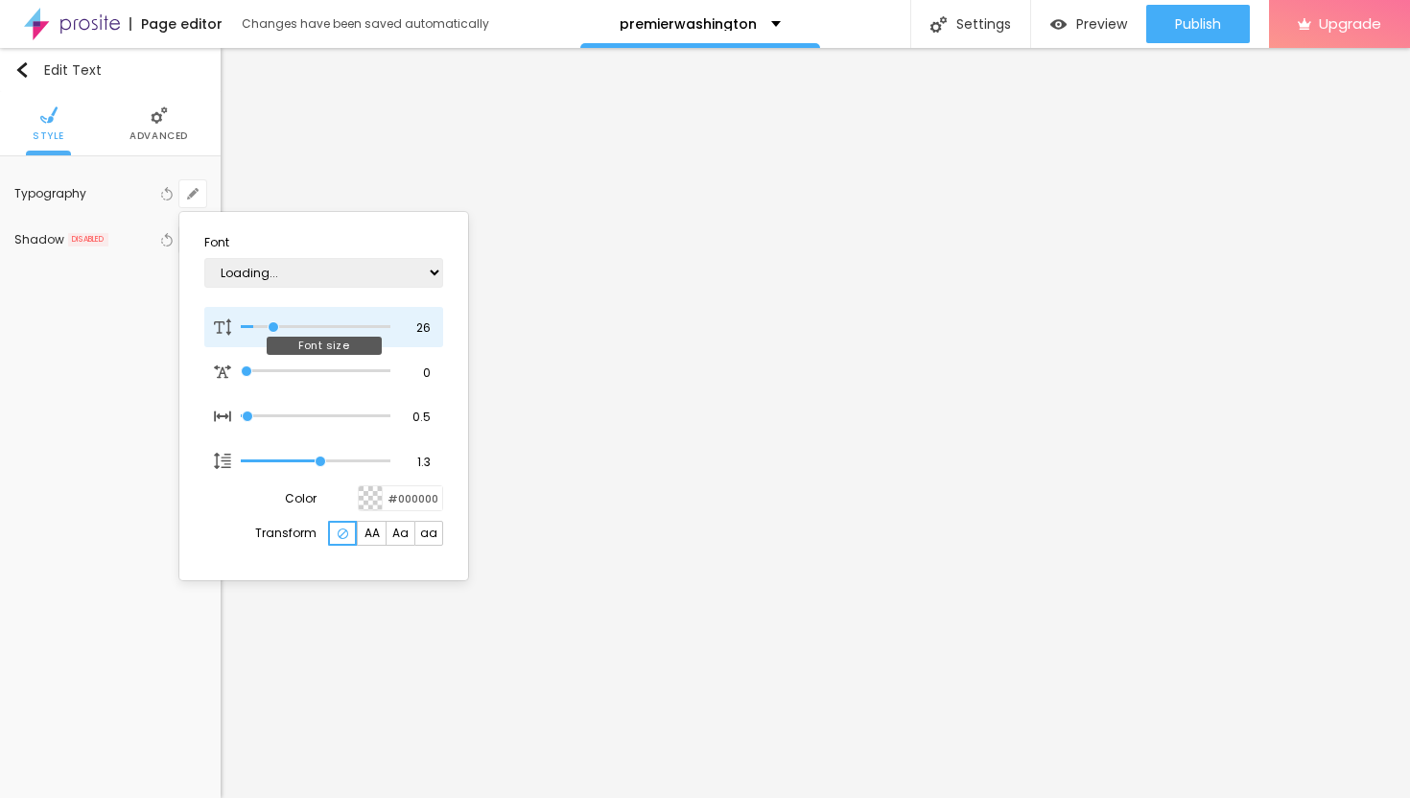
type input "27"
type input "1"
type input "28"
type input "1"
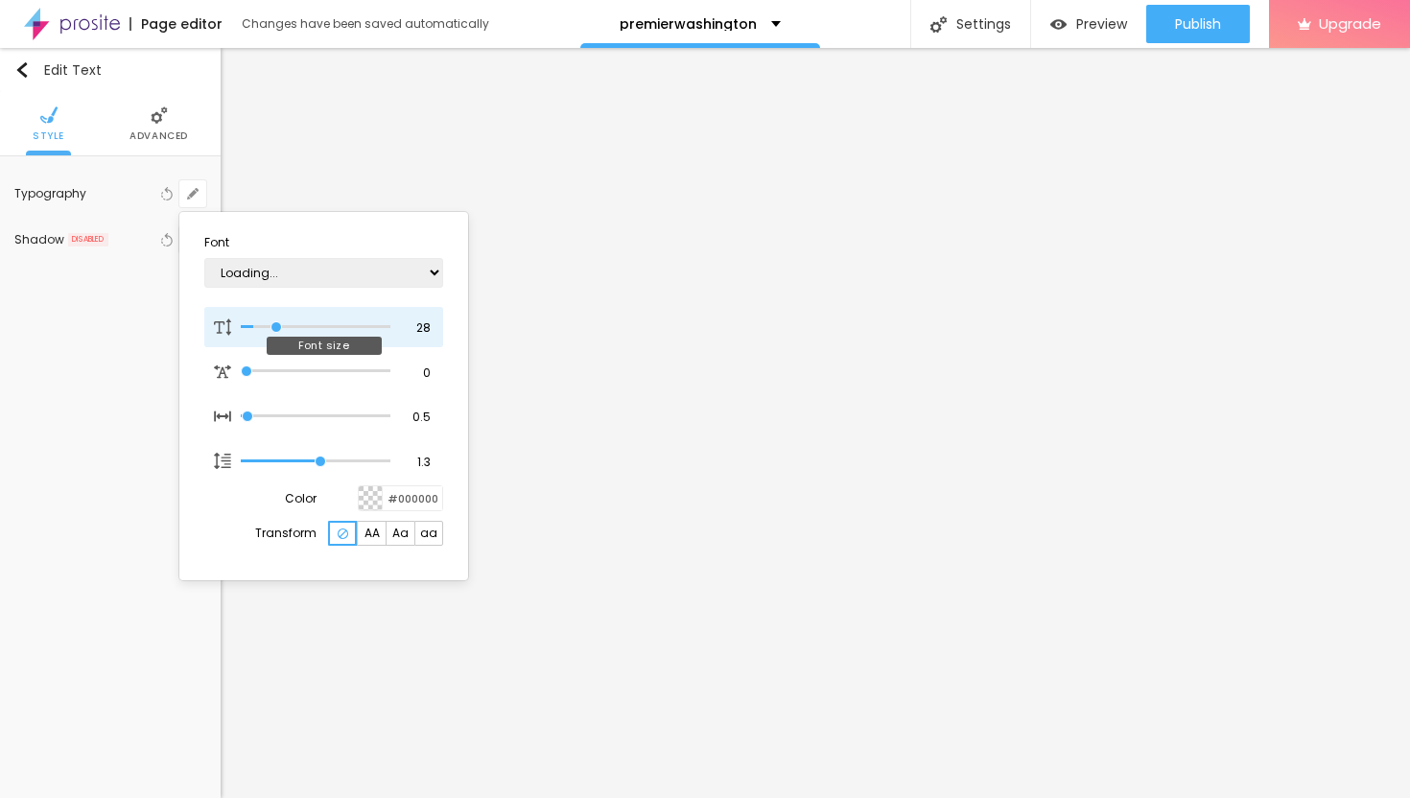
type input "29"
type input "1"
type input "30"
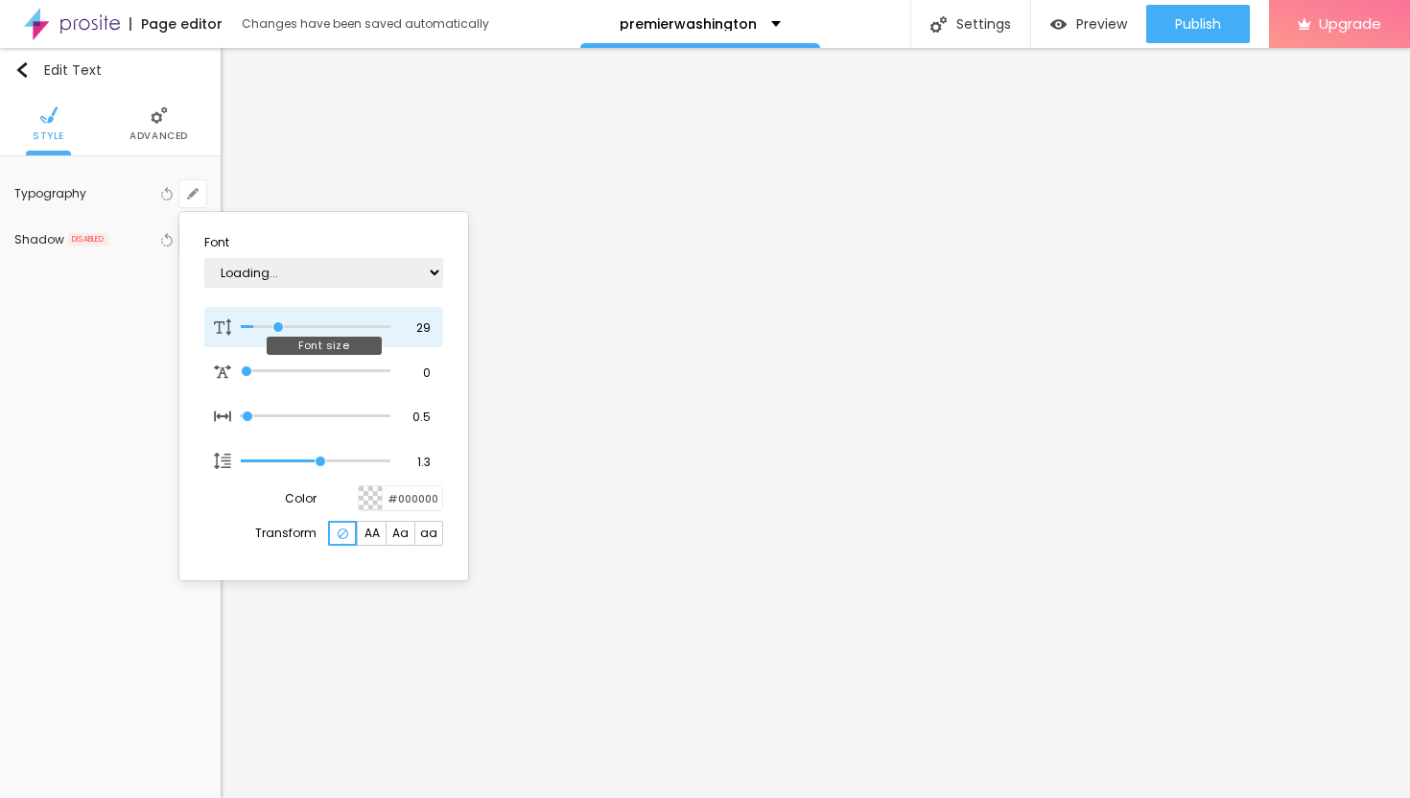
type input "1"
type input "31"
type input "1"
type input "32"
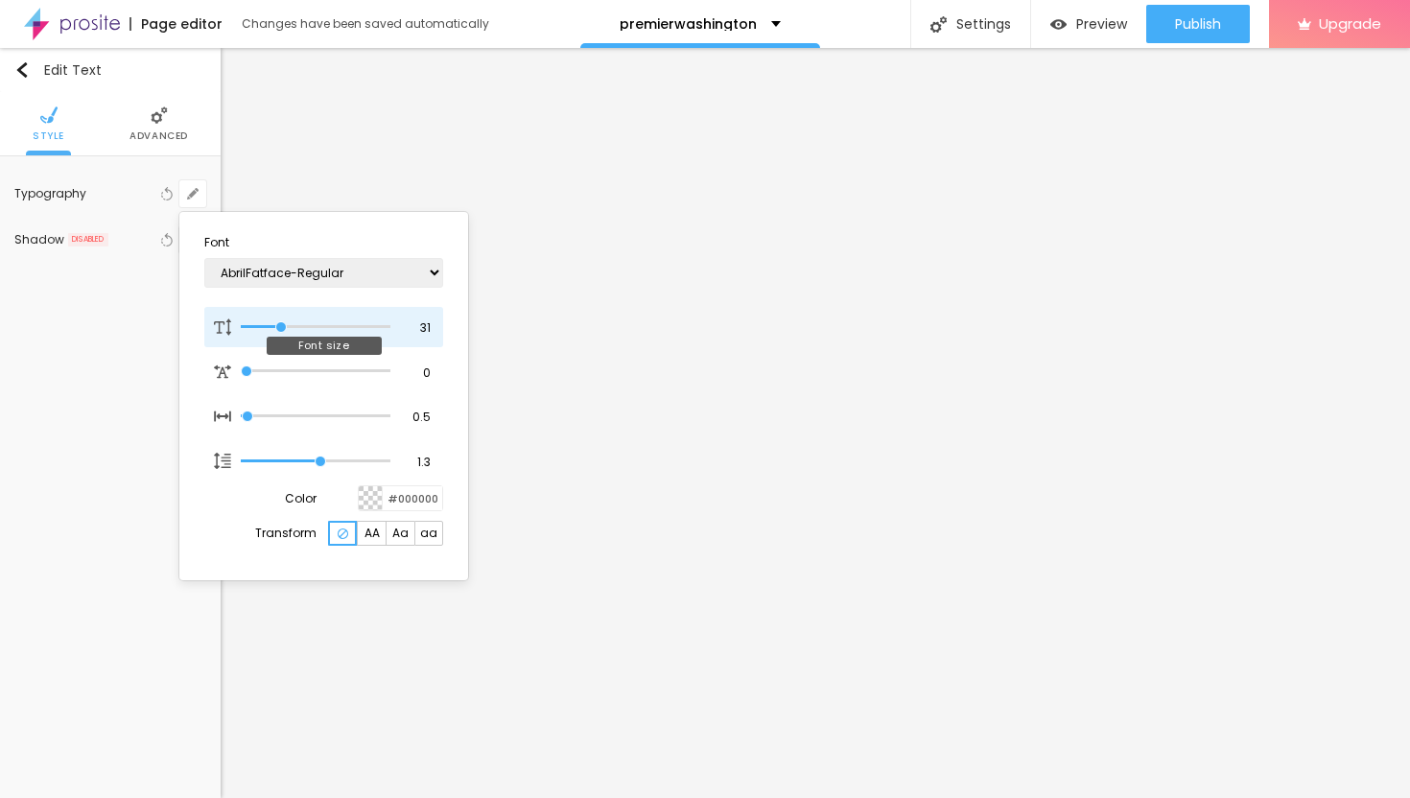
type input "32"
type input "1"
type input "33"
type input "1"
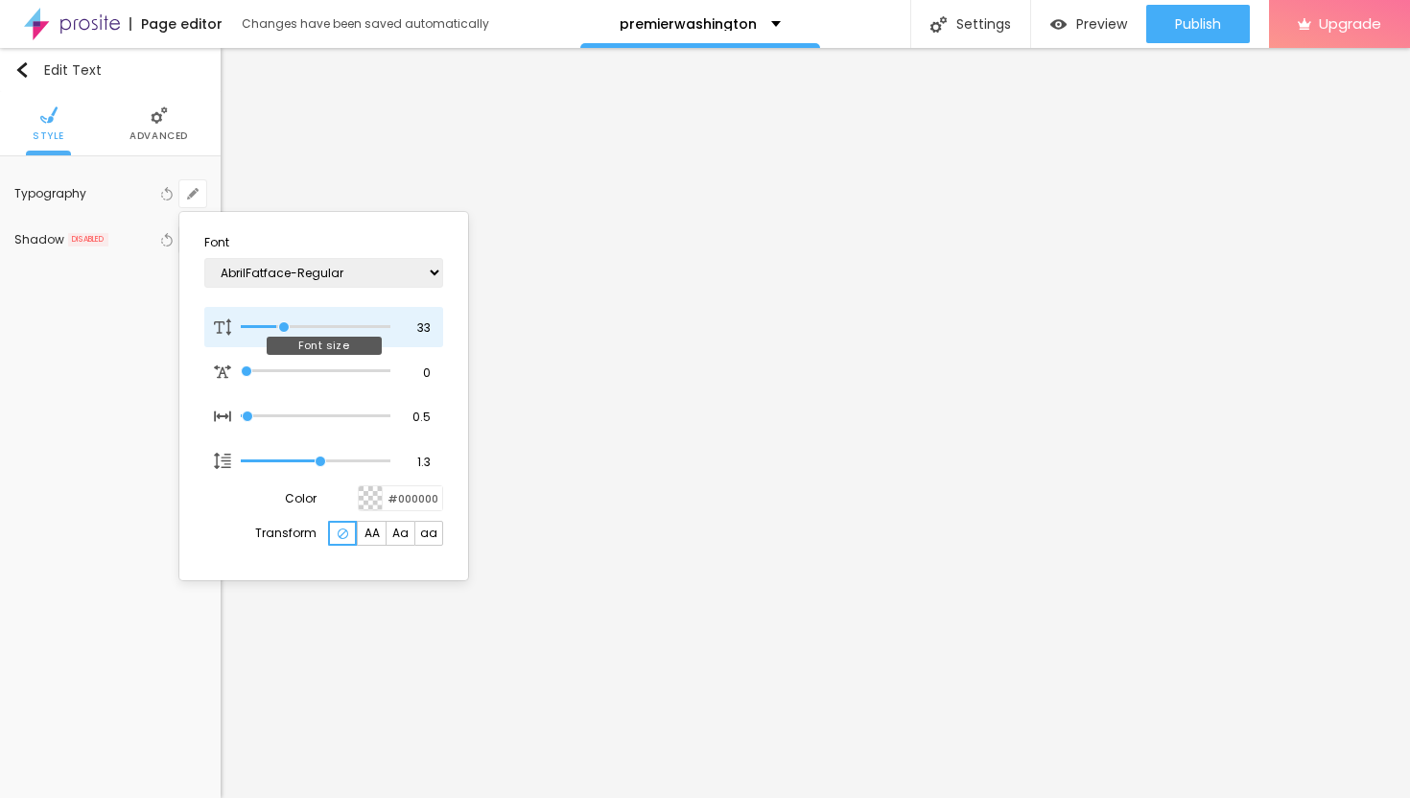
type input "34"
type input "1"
type input "35"
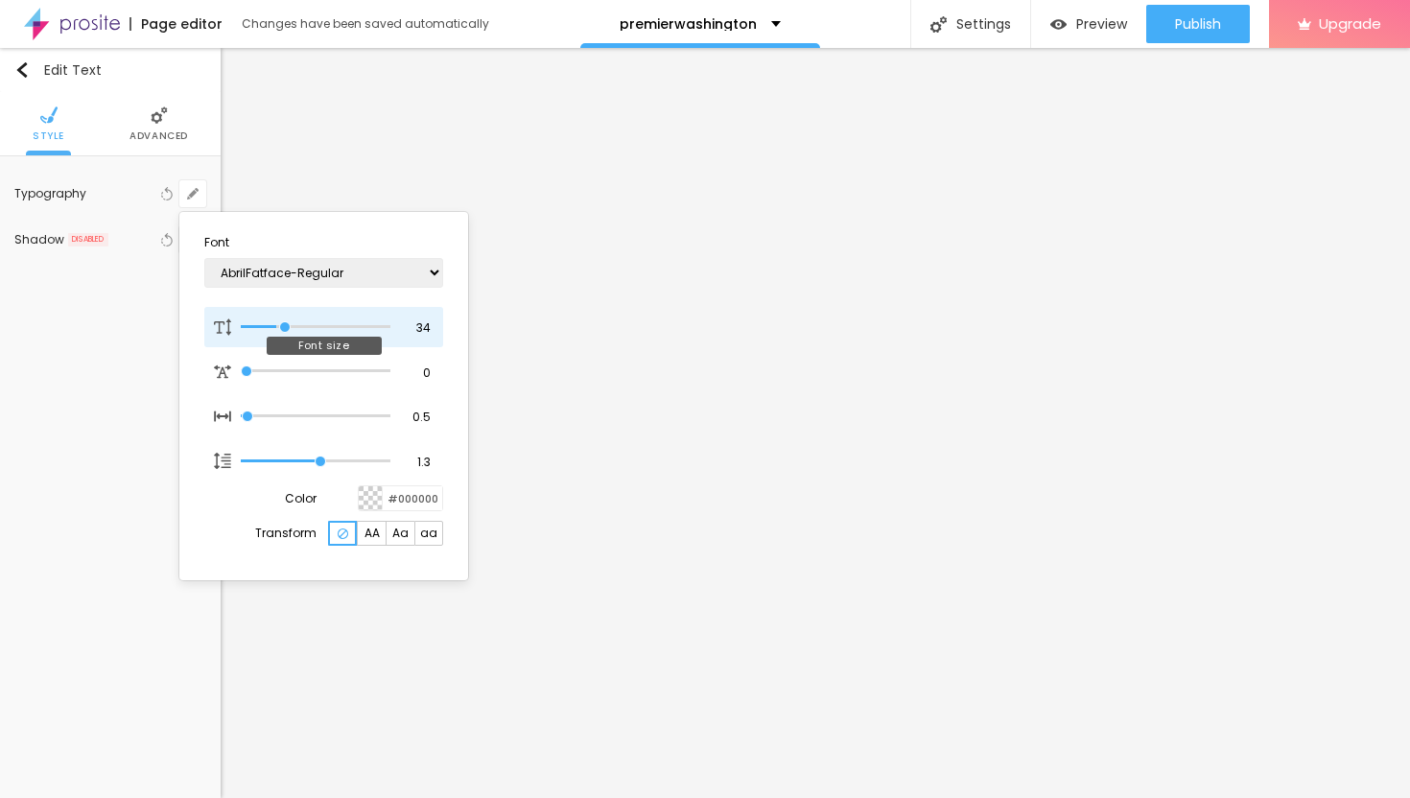
type input "1"
type input "36"
type input "1"
type input "37"
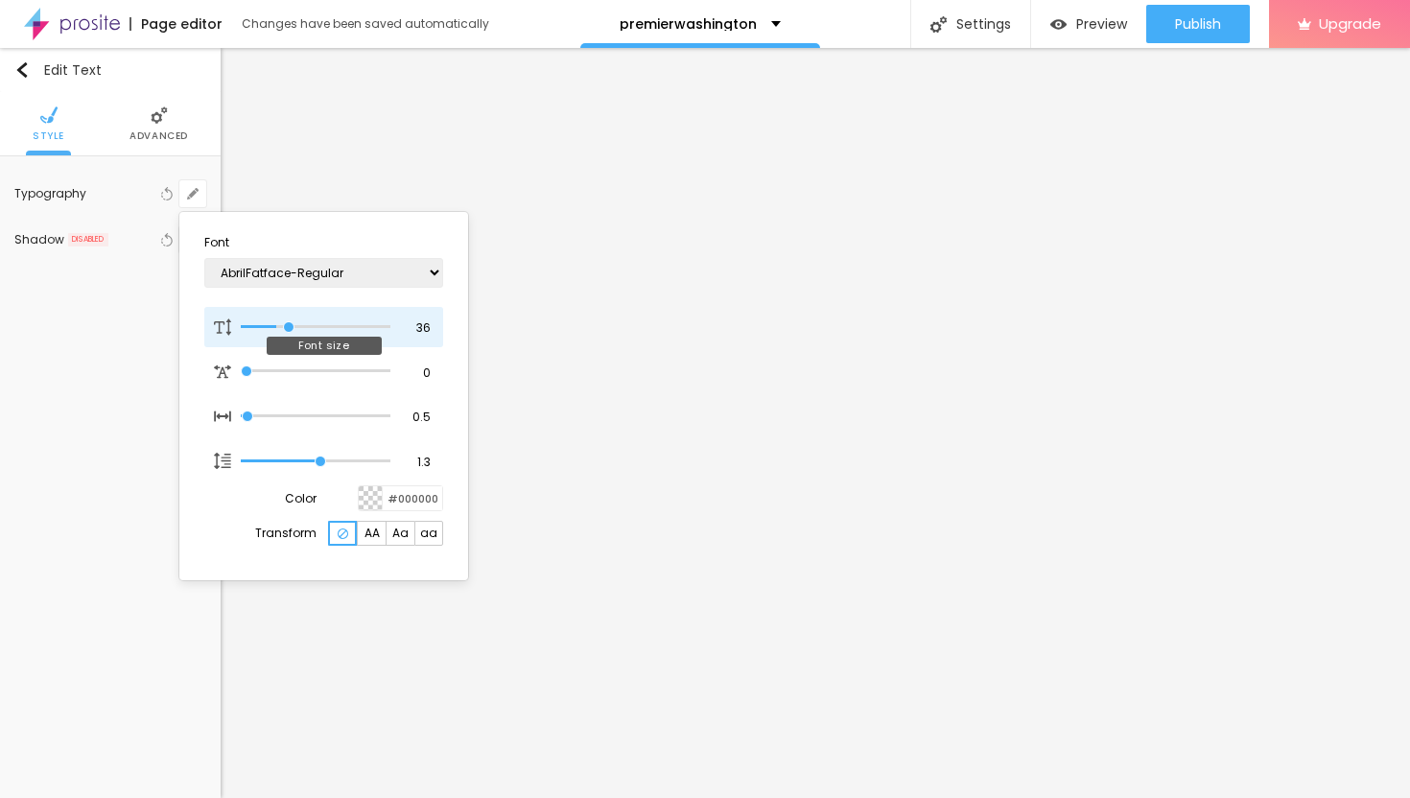
type input "37"
type input "1"
type input "38"
type input "1"
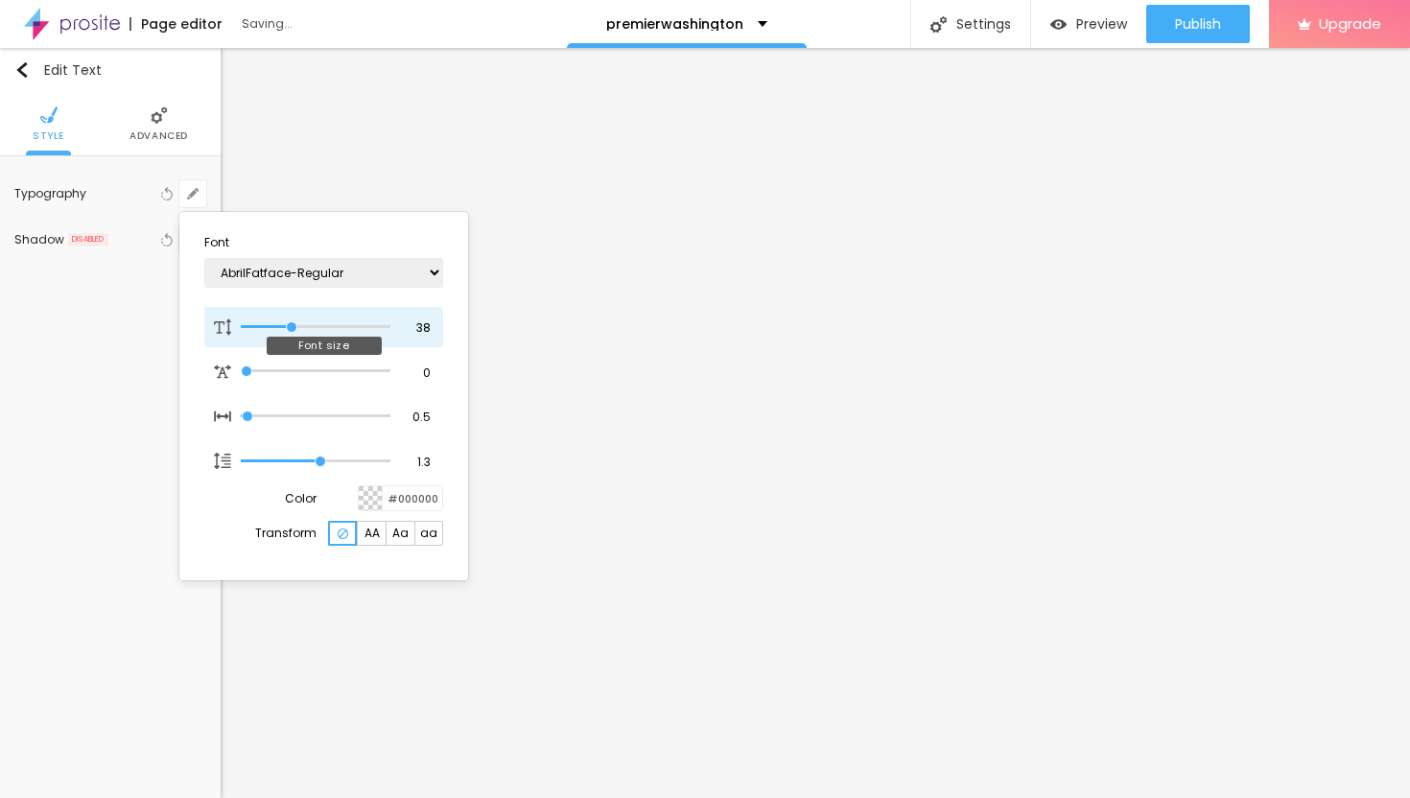
type input "39"
type input "1"
type input "38"
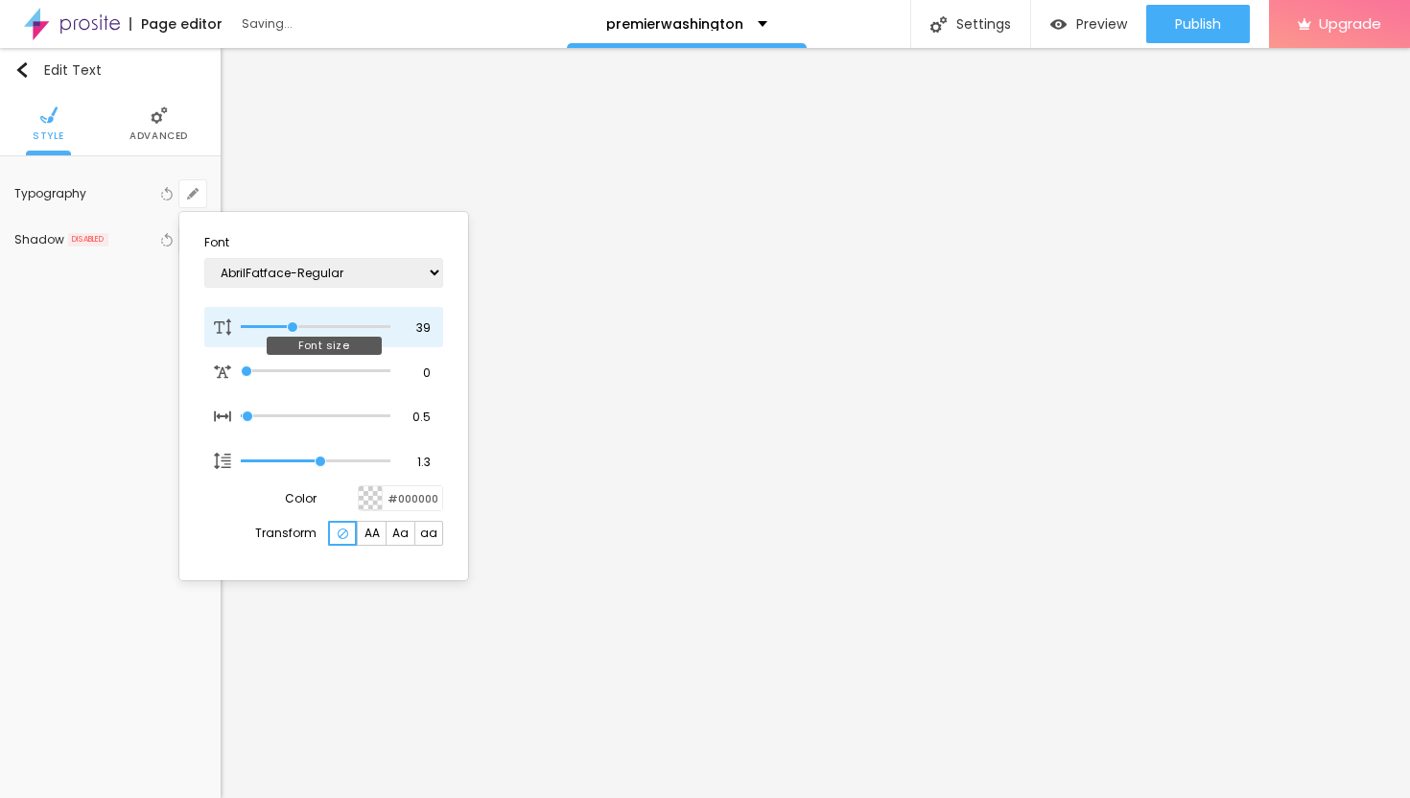
type input "1"
type input "37"
type input "1"
type input "36"
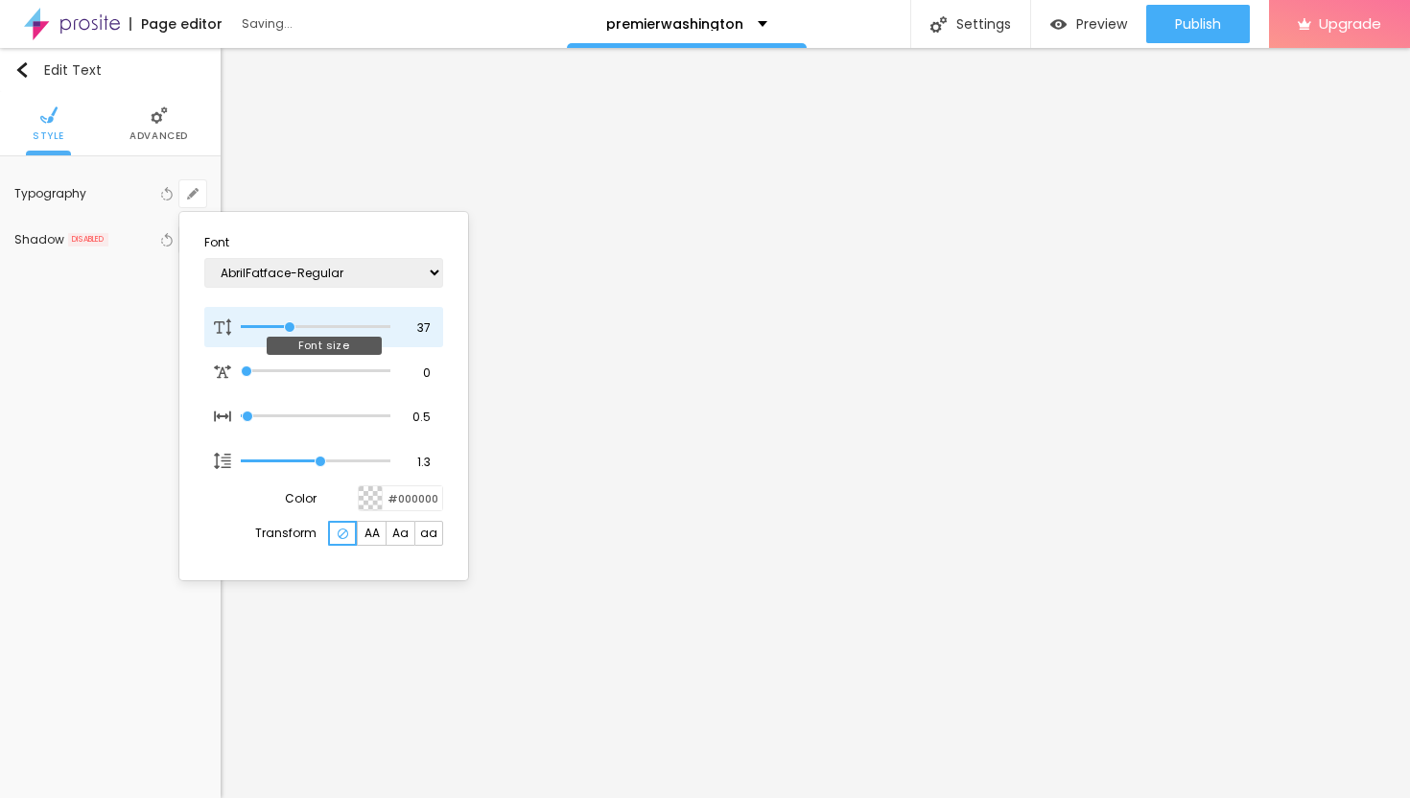
type input "36"
type input "1"
type input "35"
type input "1"
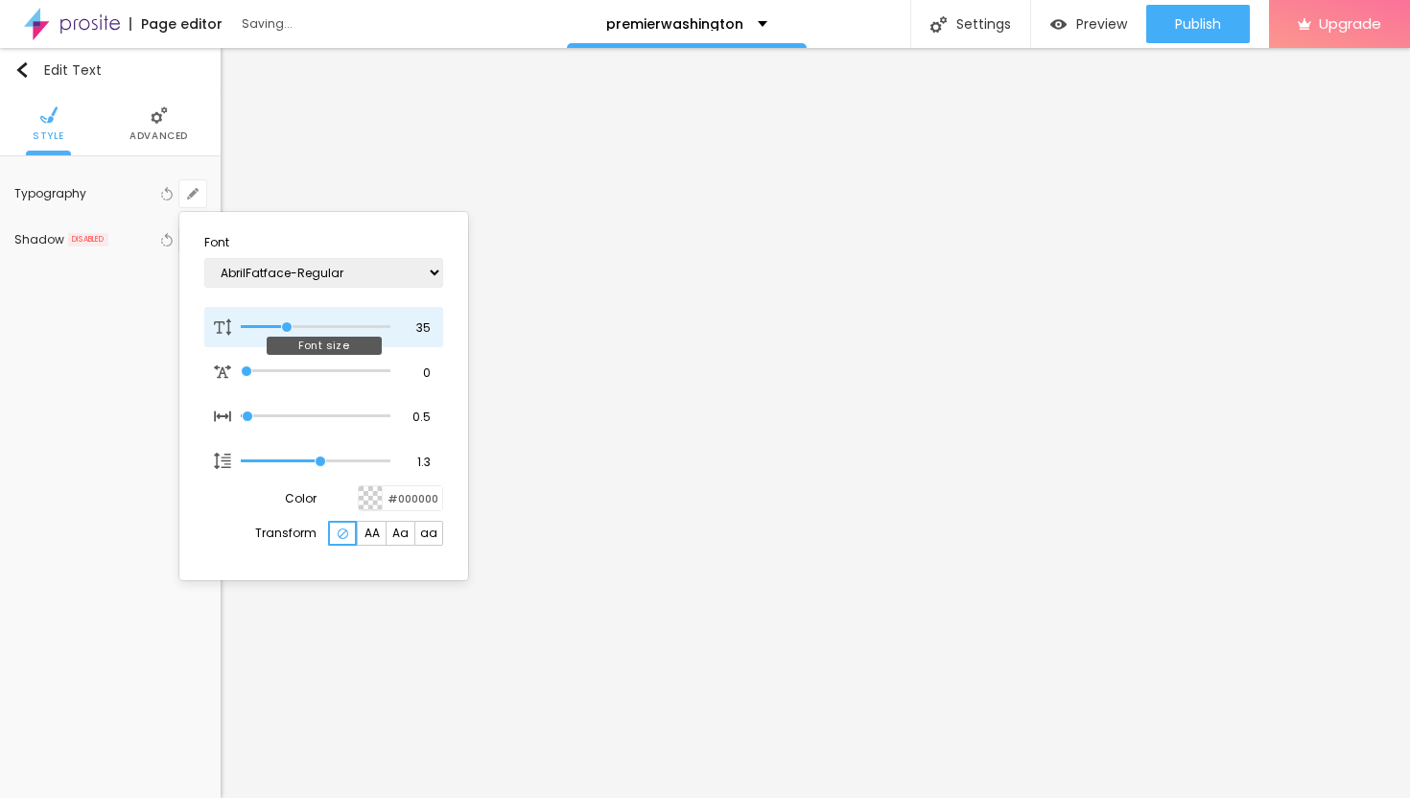
type input "34"
type input "1"
type input "33"
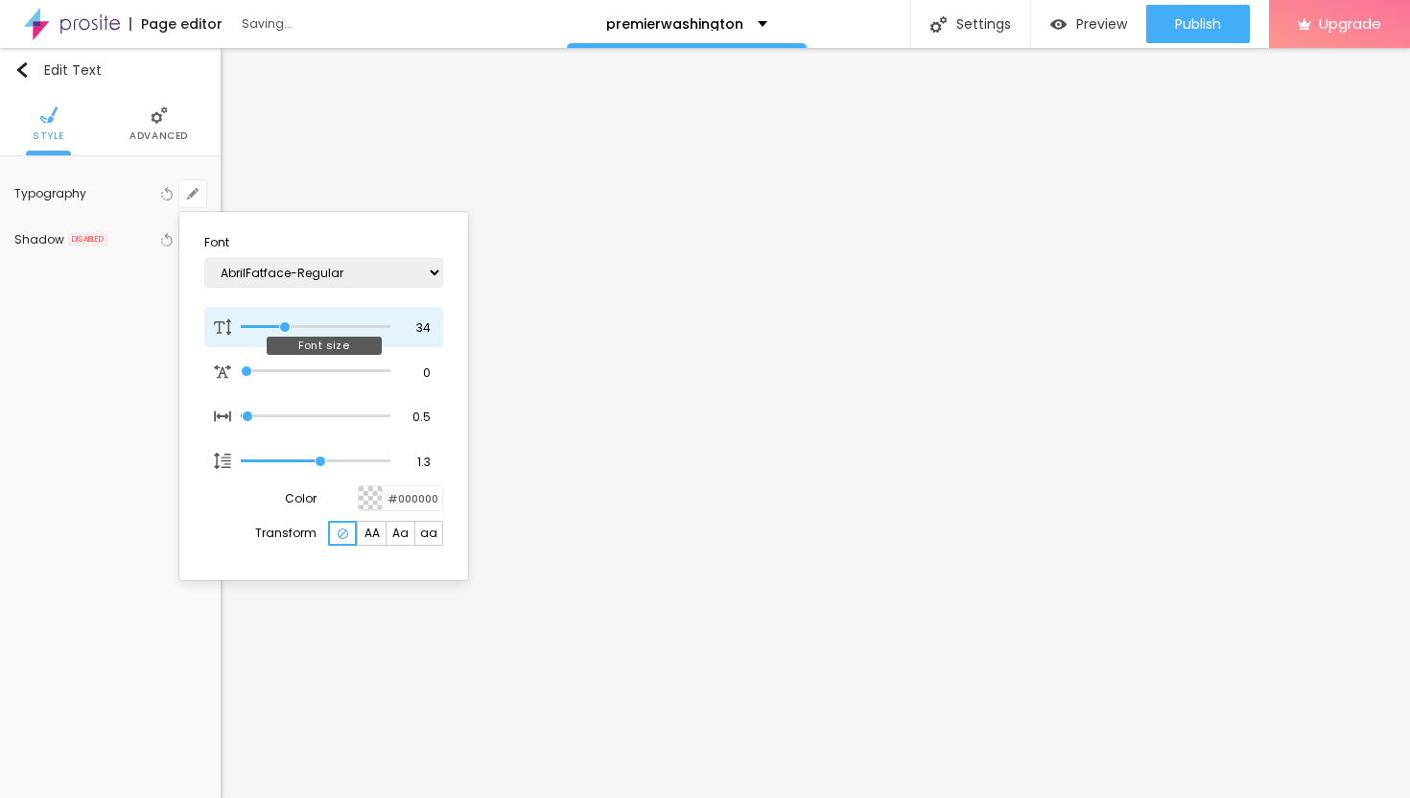
type input "1"
type input "32"
type input "1"
type input "31"
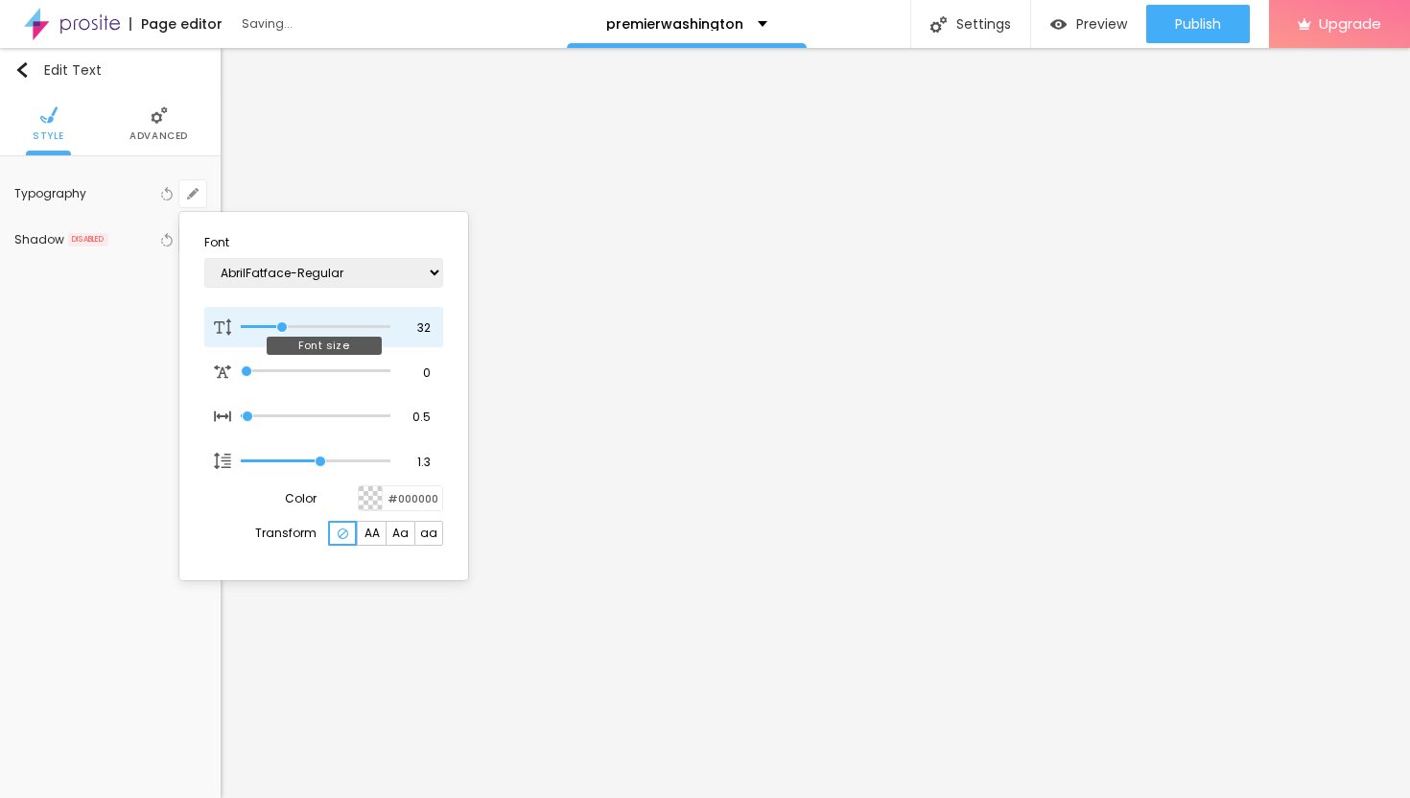
type input "31"
type input "1"
drag, startPoint x: 261, startPoint y: 321, endPoint x: 282, endPoint y: 322, distance: 21.1
type input "31"
click at [282, 322] on input "range" at bounding box center [316, 327] width 150 height 10
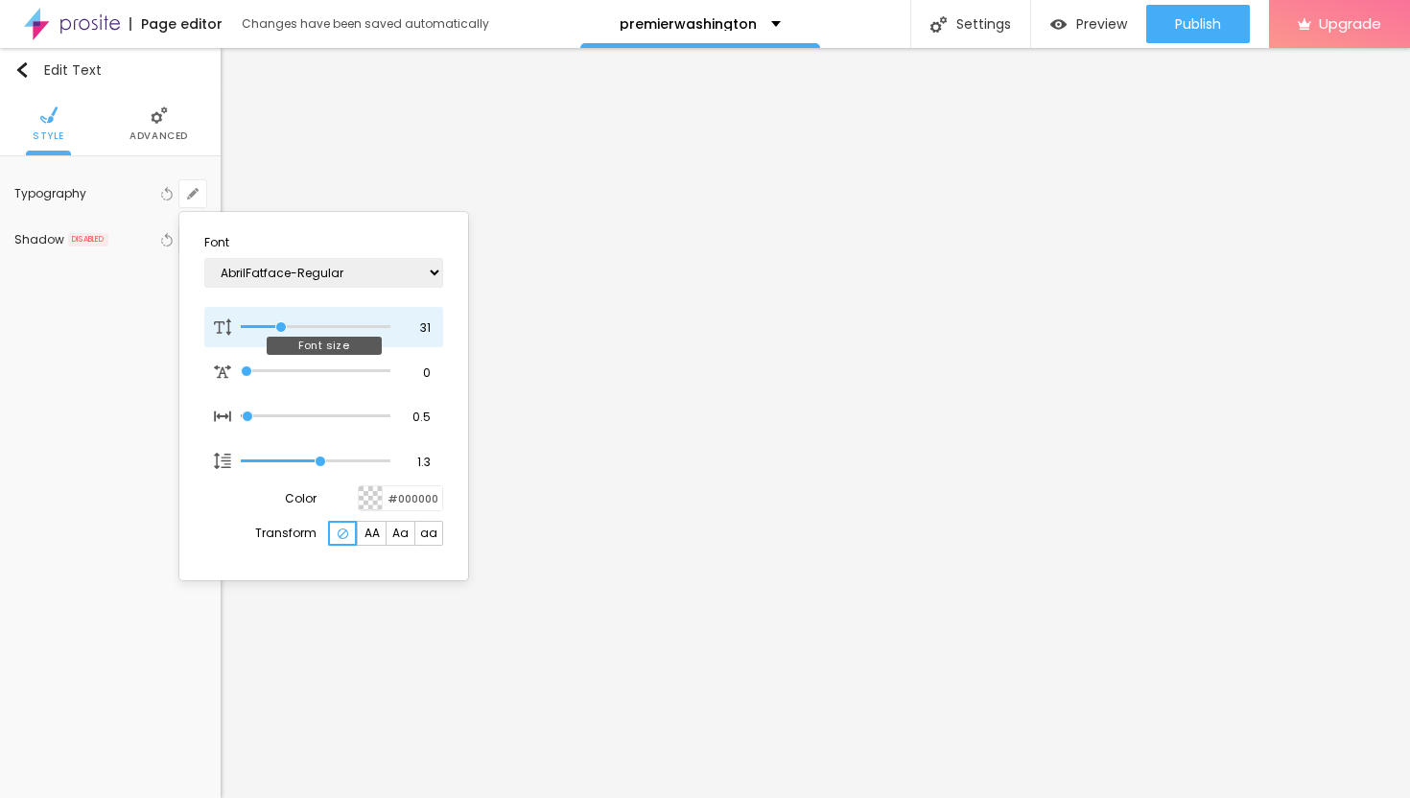
type input "1"
type input "30"
type input "1"
type input "29"
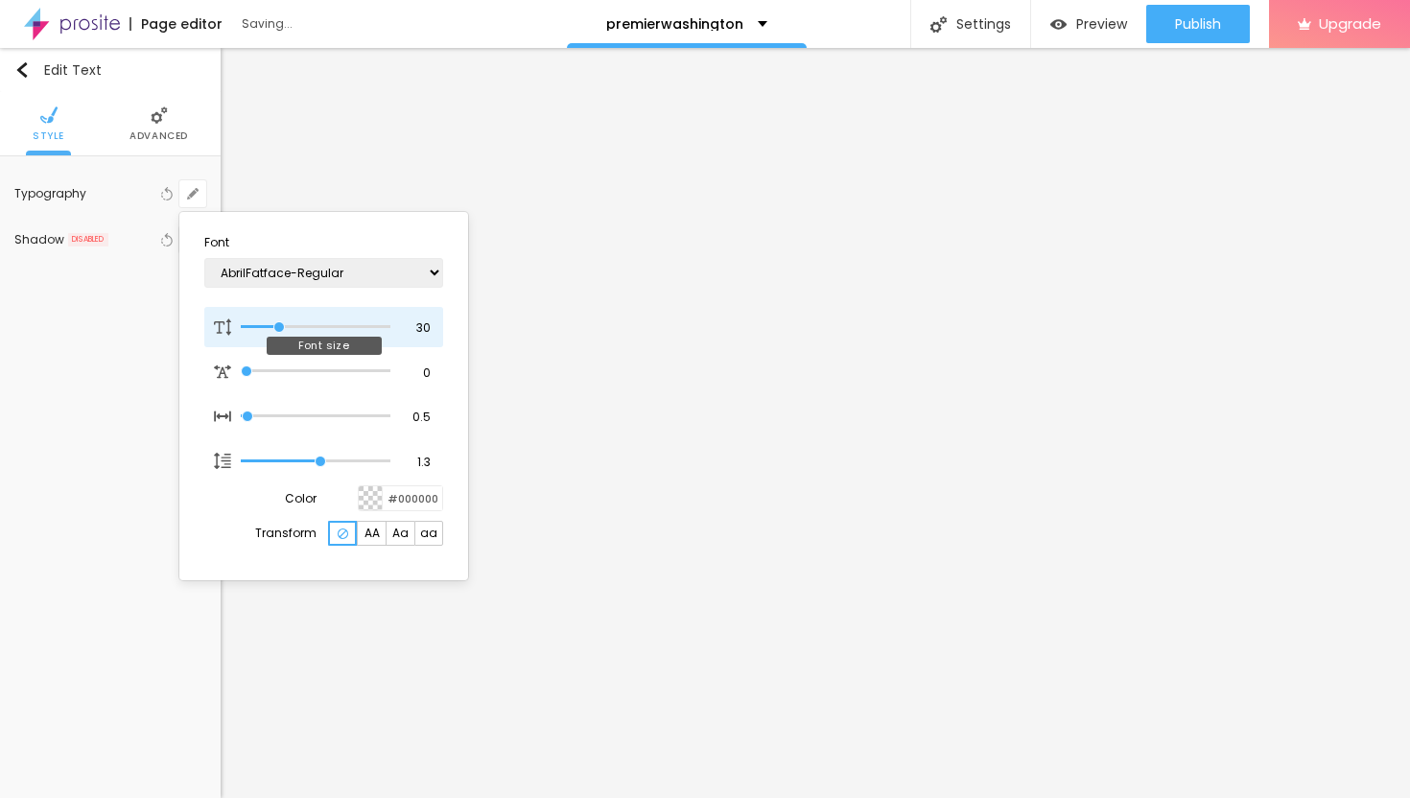
type input "29"
type input "1"
type input "29"
click at [278, 325] on input "range" at bounding box center [316, 327] width 150 height 10
type input "1"
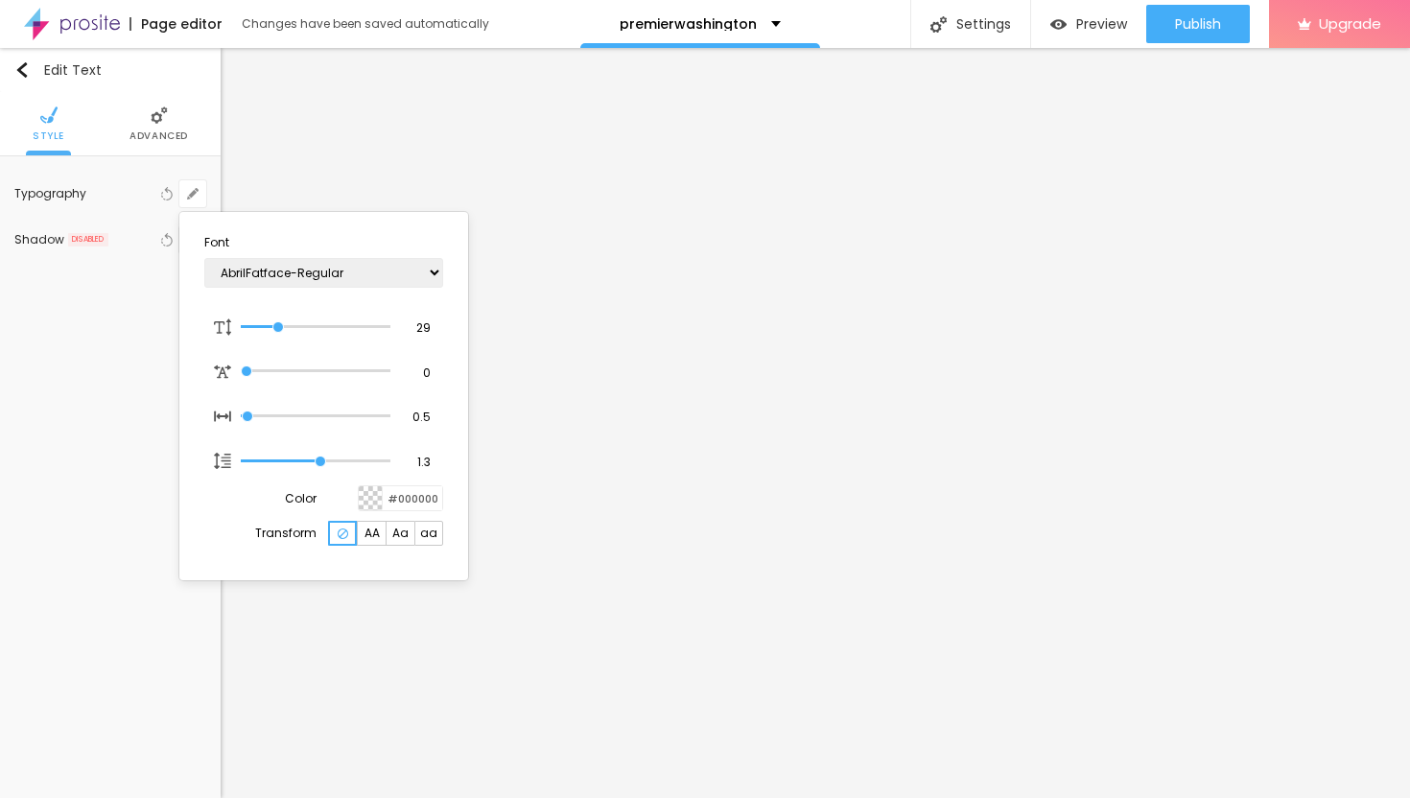
click at [791, 461] on div at bounding box center [705, 399] width 1410 height 798
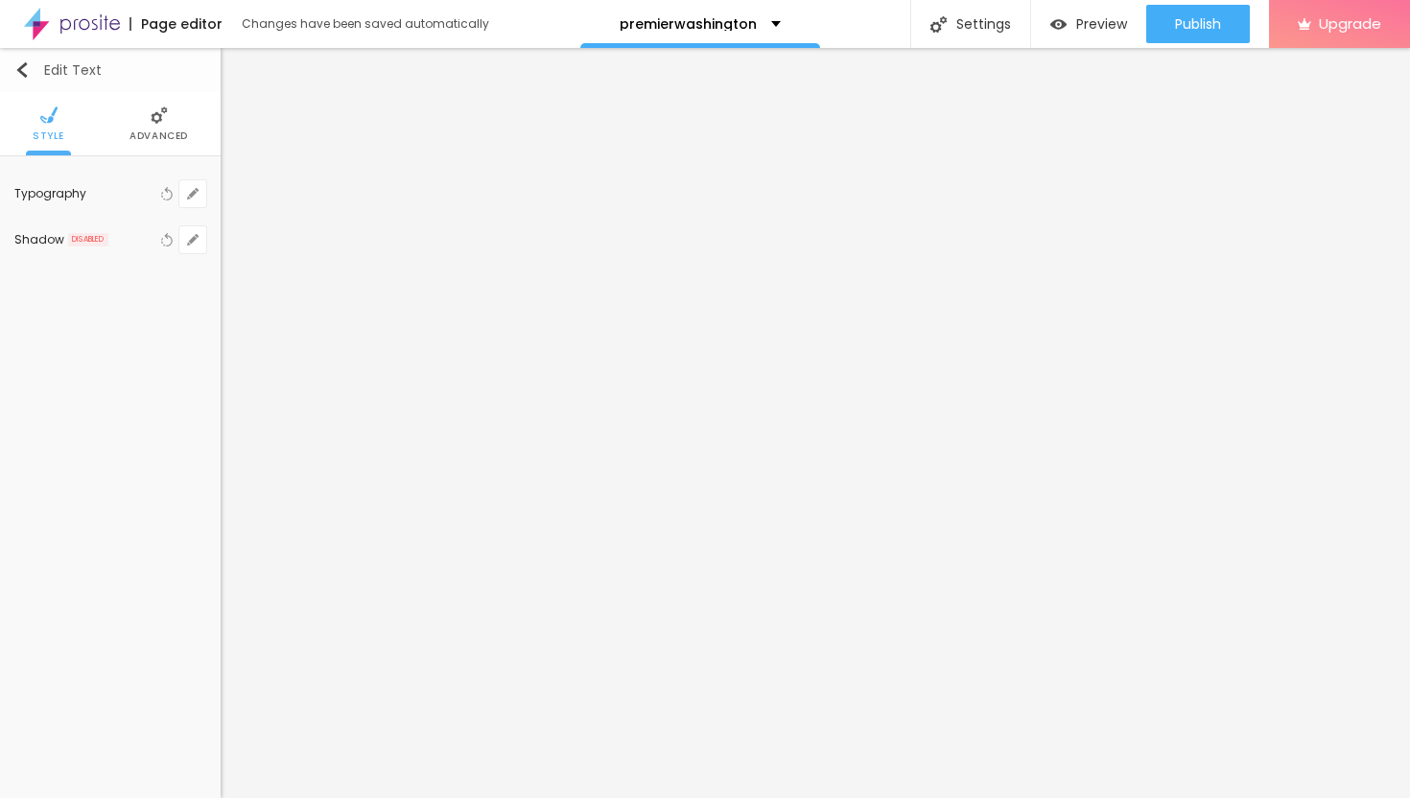
click at [18, 66] on img "button" at bounding box center [21, 69] width 15 height 15
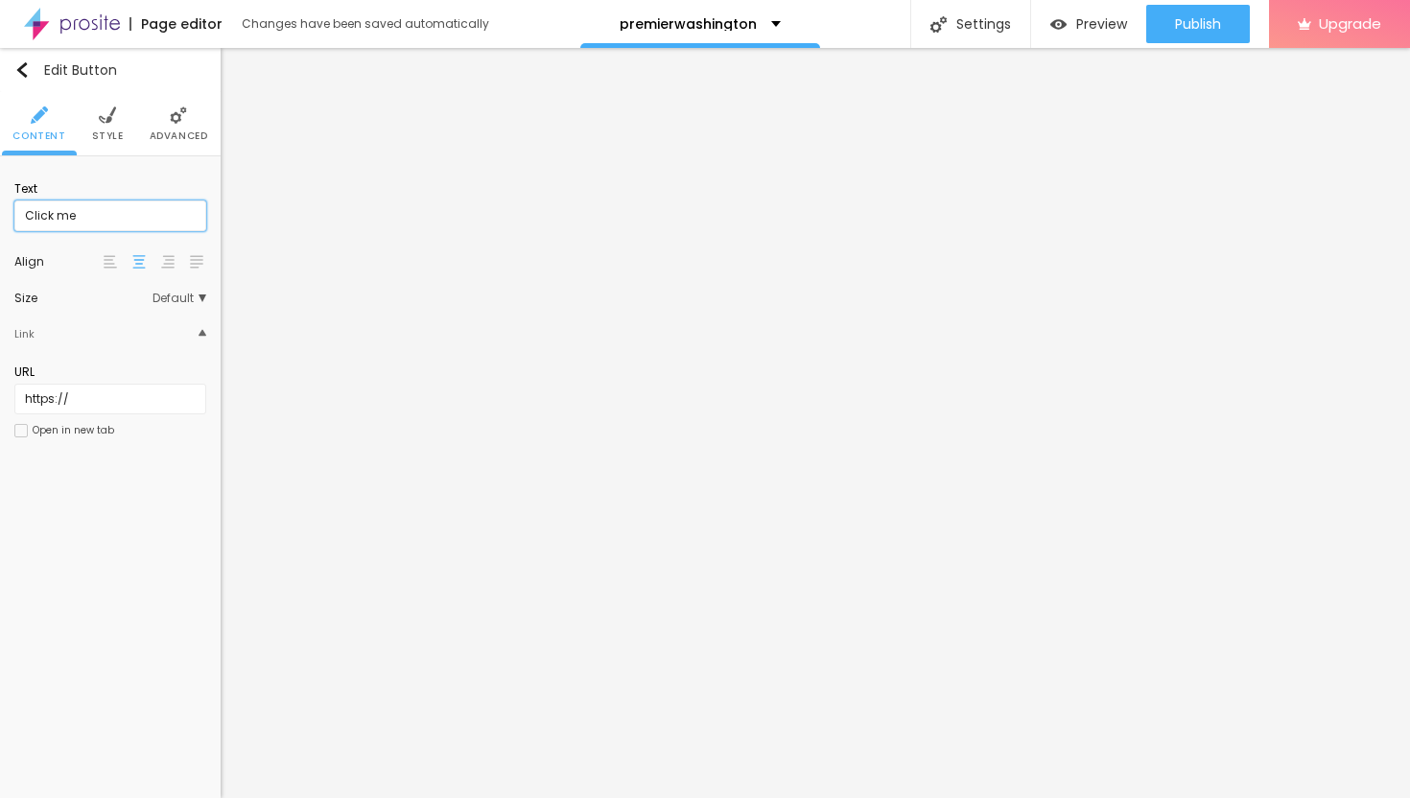
scroll to position [1, 0]
drag, startPoint x: 104, startPoint y: 219, endPoint x: 0, endPoint y: 214, distance: 103.7
click at [0, 215] on div "Text Click me Align Size Default Small Default Big Link URL https:// Open in ne…" at bounding box center [110, 315] width 221 height 318
paste input "→ VIEW DOCUMENT HERE"
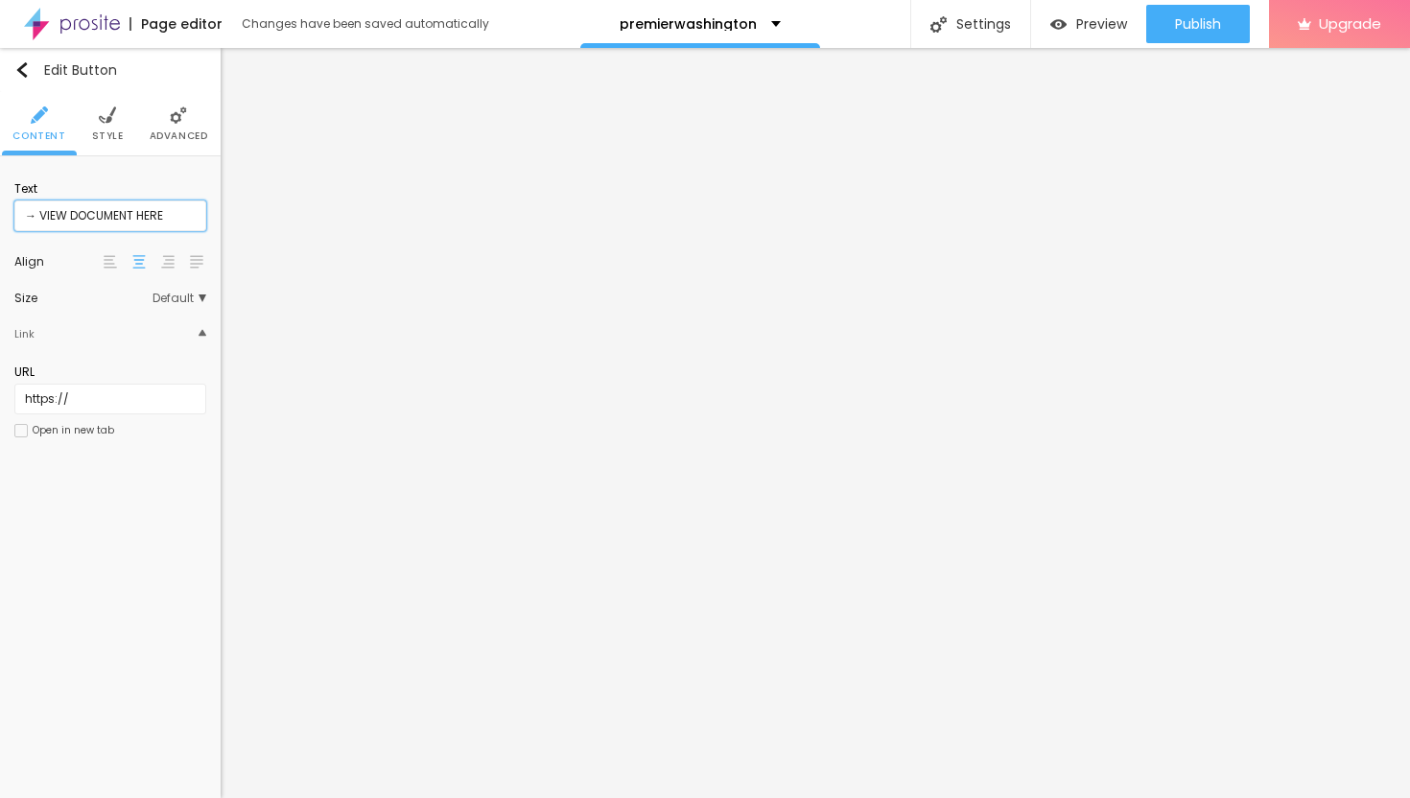
type input "→ VIEW DOCUMENT HERE"
drag, startPoint x: 85, startPoint y: 395, endPoint x: 0, endPoint y: 386, distance: 85.8
click at [0, 391] on div "Text → VIEW DOCUMENT HERE Align Size Default Small Default Big Link URL https:/…" at bounding box center [110, 315] width 221 height 318
paste input "[URL][DOMAIN_NAME]"
type input "[URL][DOMAIN_NAME]"
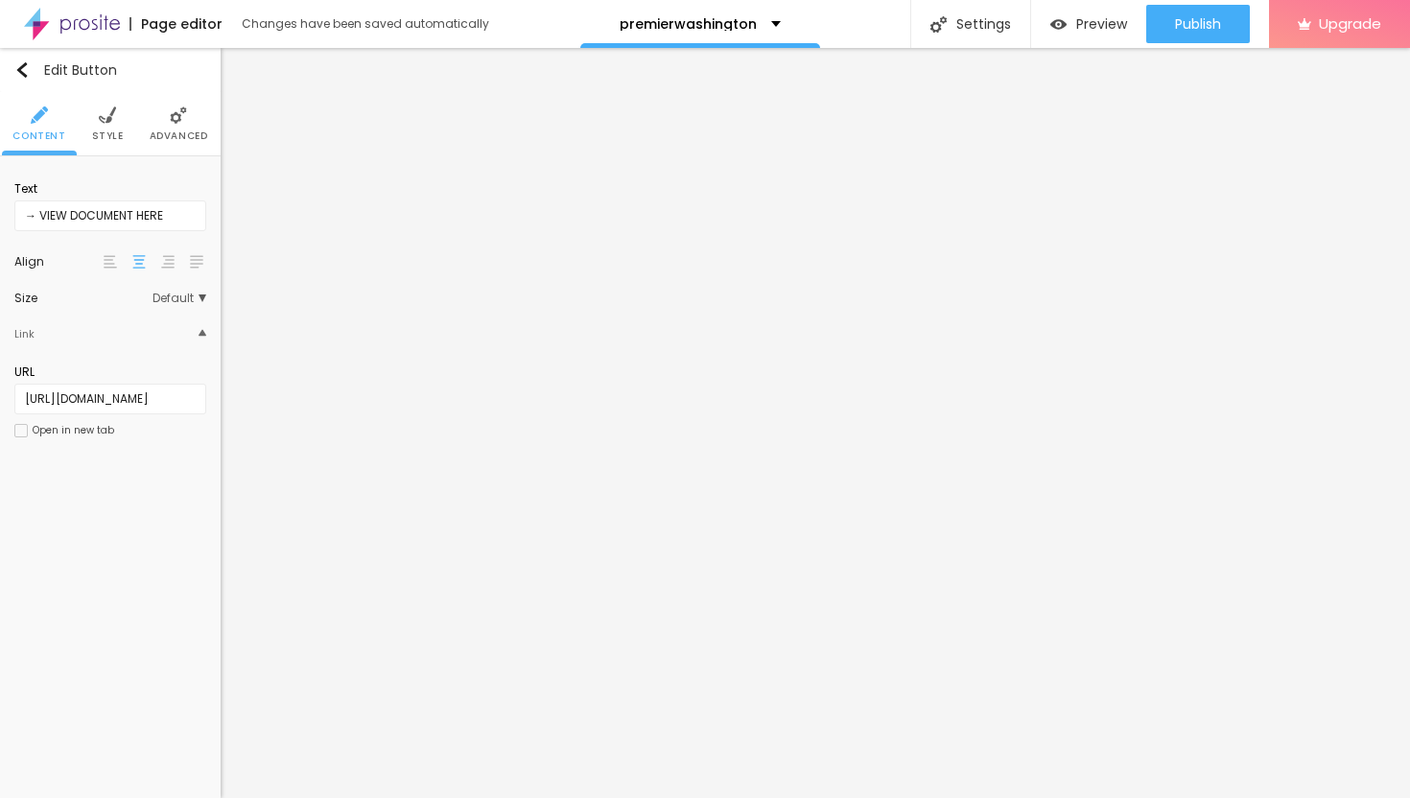
click at [22, 432] on div at bounding box center [20, 430] width 13 height 13
click at [178, 135] on span "Advanced" at bounding box center [179, 136] width 58 height 10
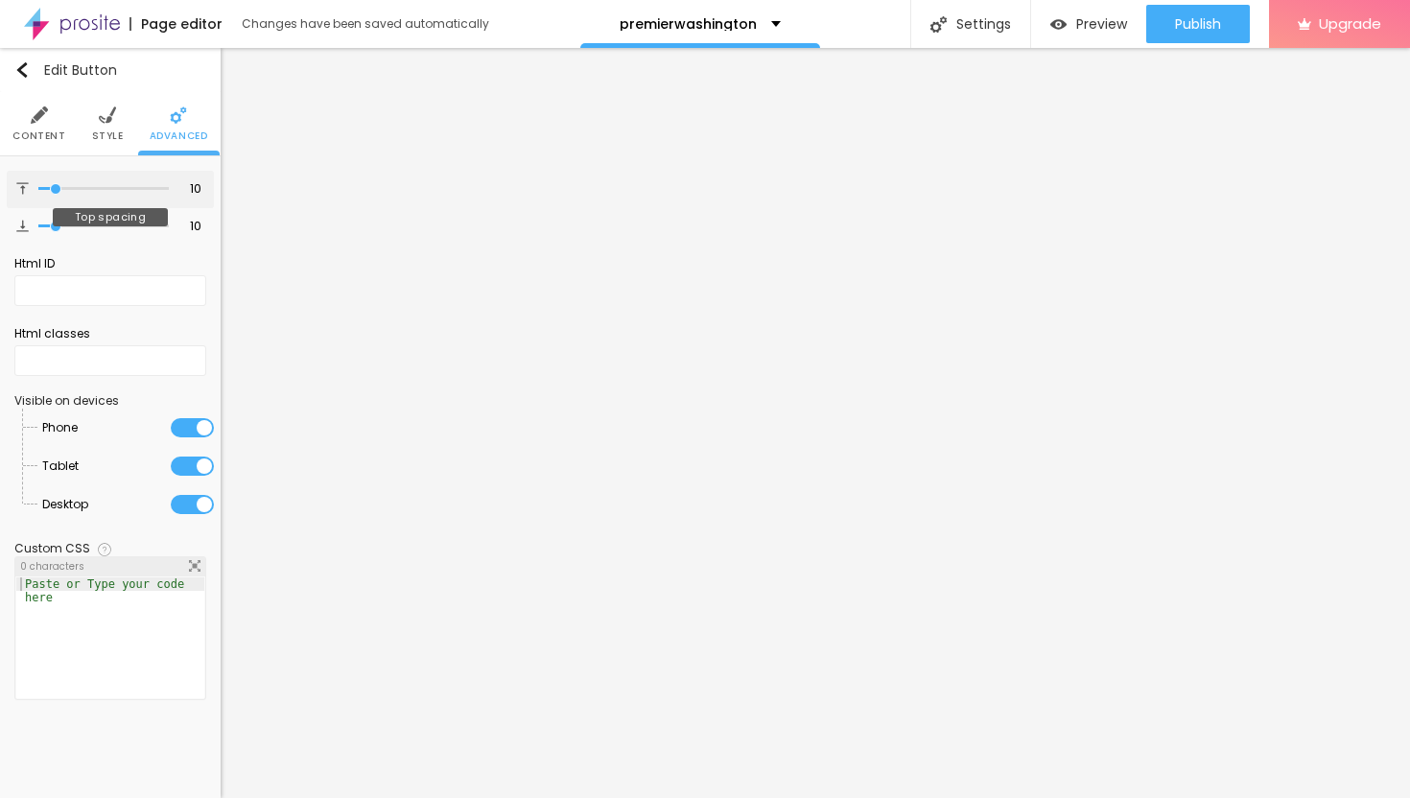
type input "12"
type input "13"
type input "14"
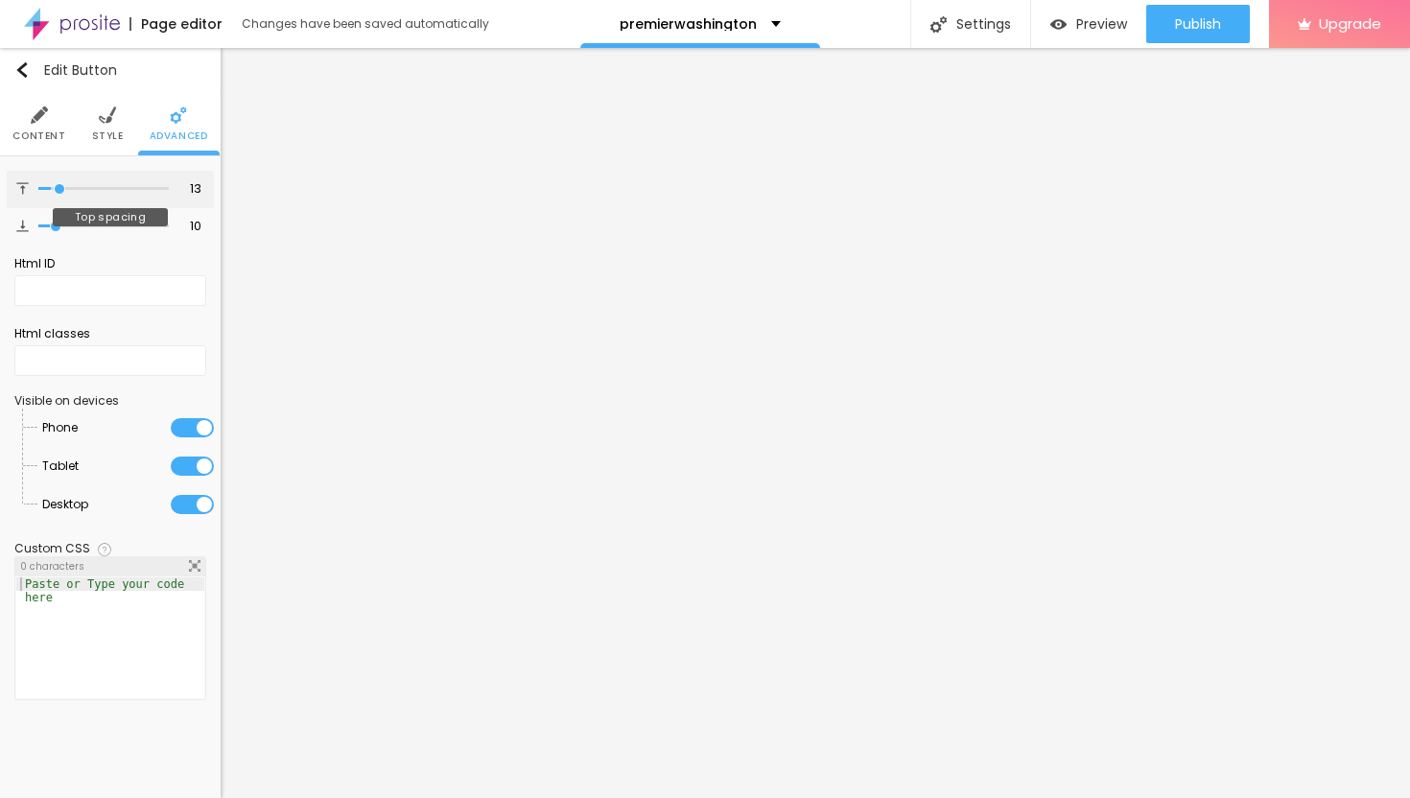
type input "14"
type input "15"
type input "16"
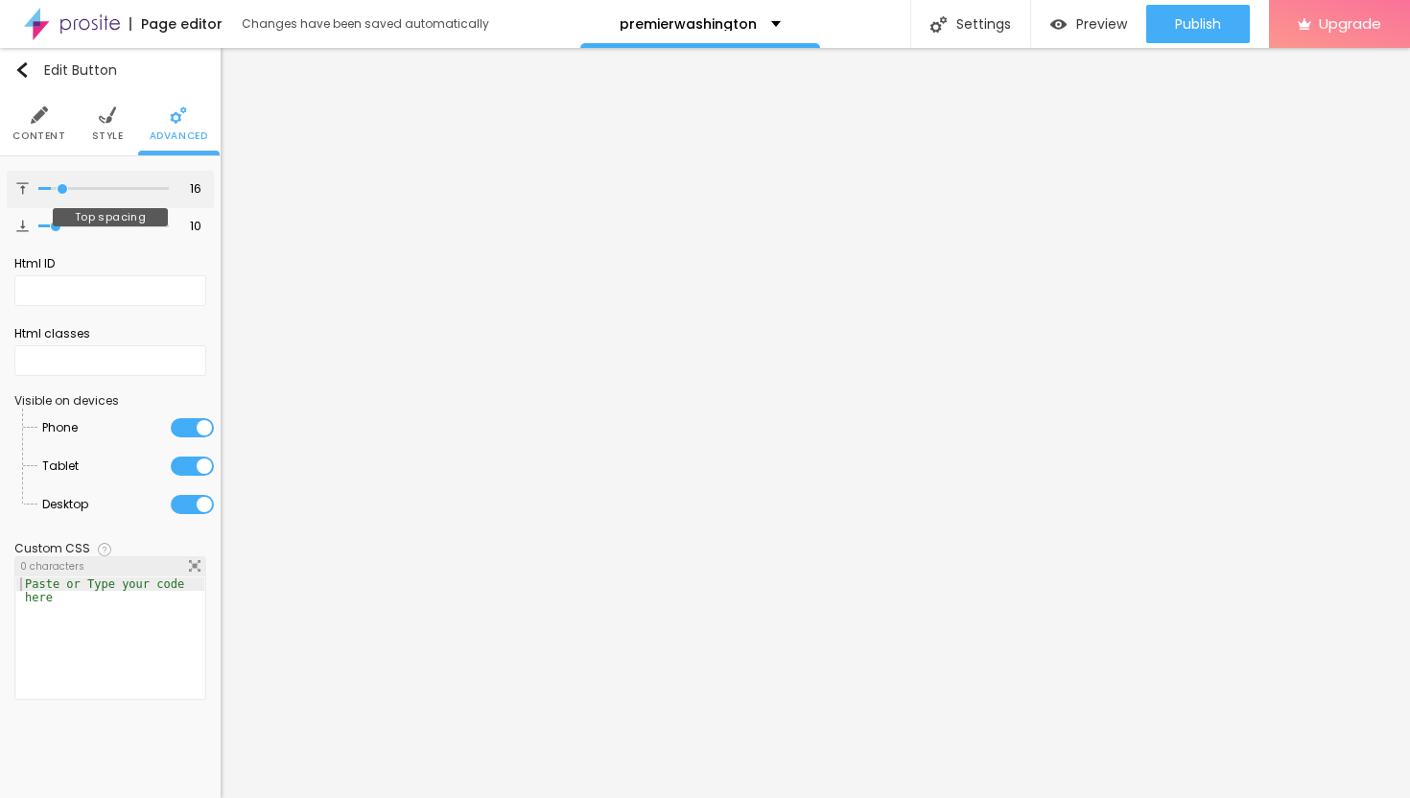
type input "18"
type input "19"
type input "20"
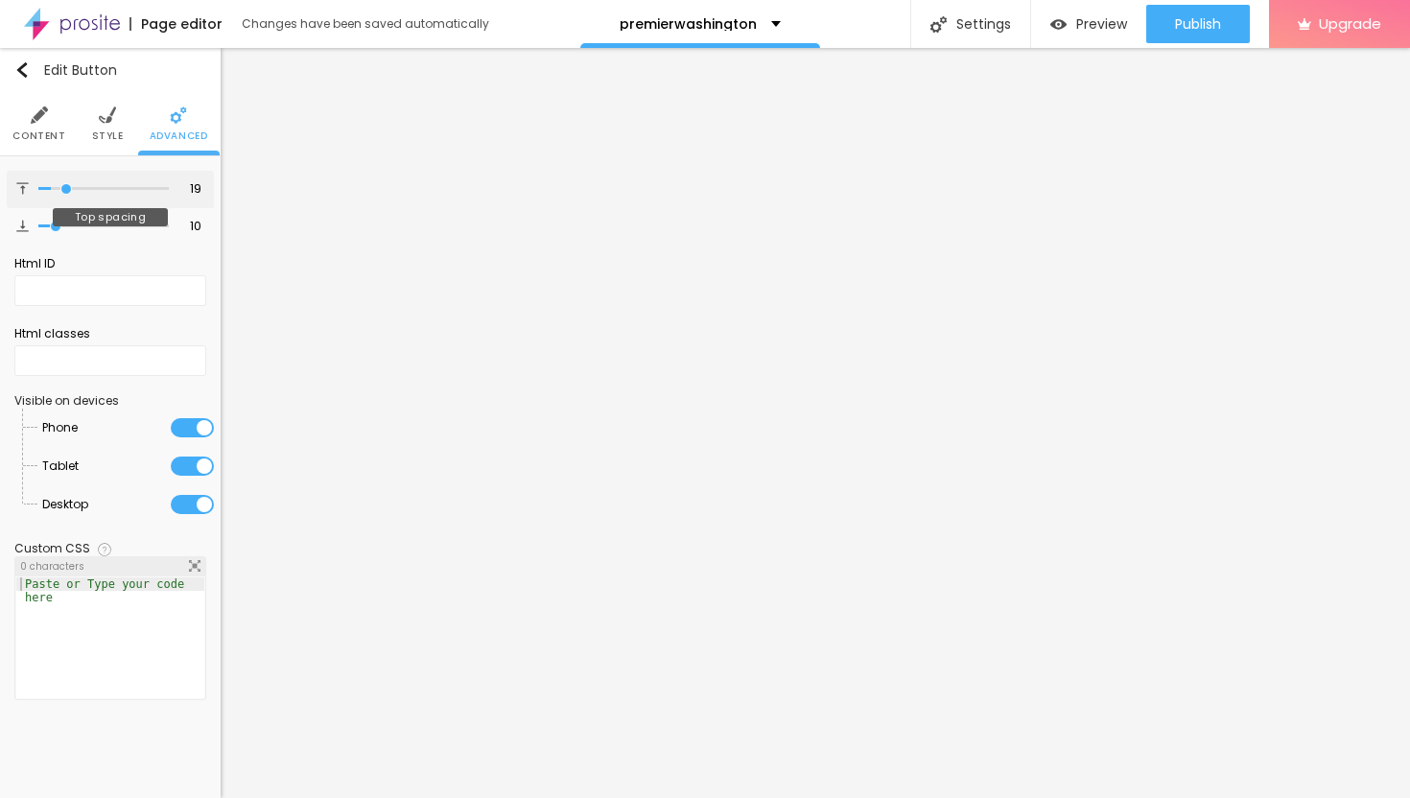
type input "20"
type input "21"
type input "22"
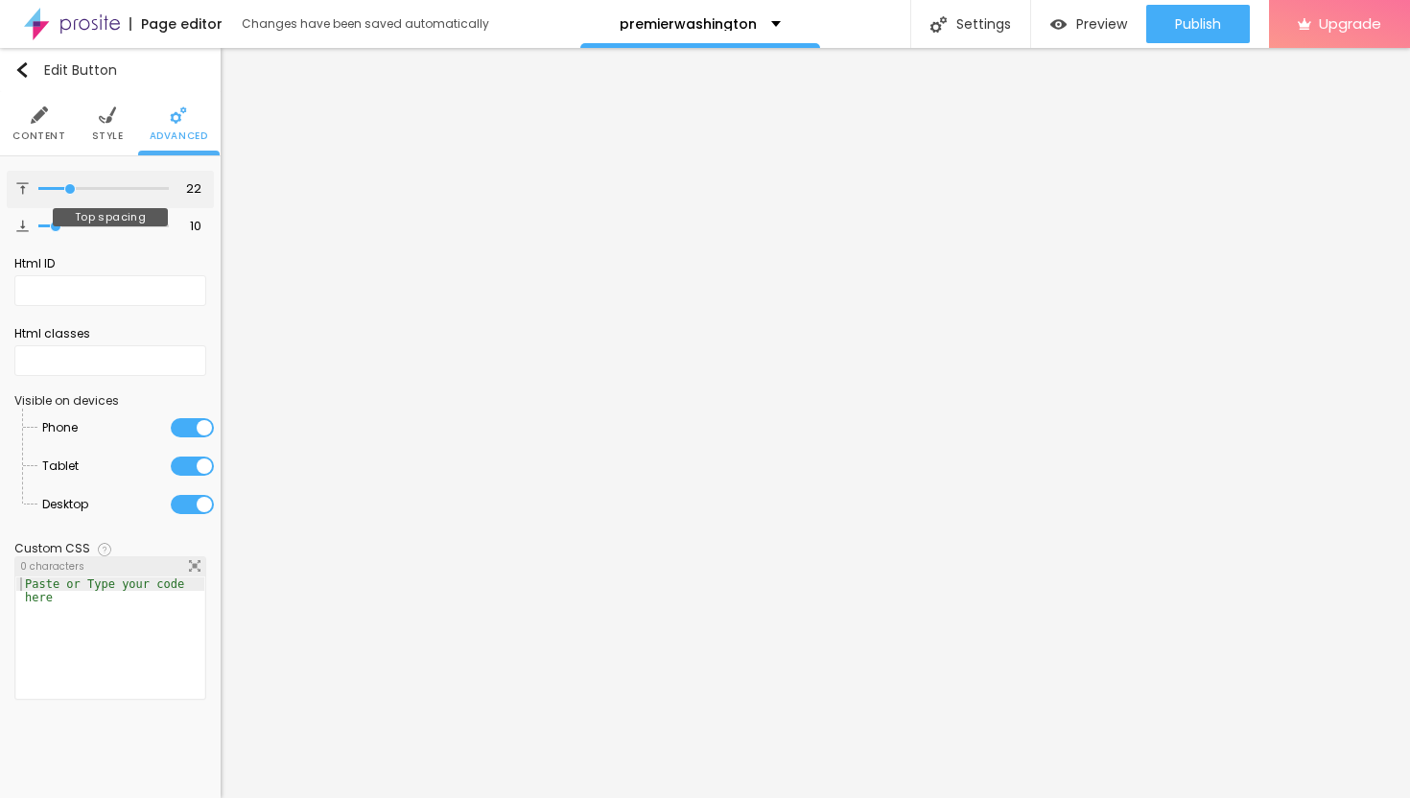
type input "23"
type input "24"
drag, startPoint x: 58, startPoint y: 186, endPoint x: 78, endPoint y: 192, distance: 20.0
click at [78, 192] on input "range" at bounding box center [103, 189] width 130 height 10
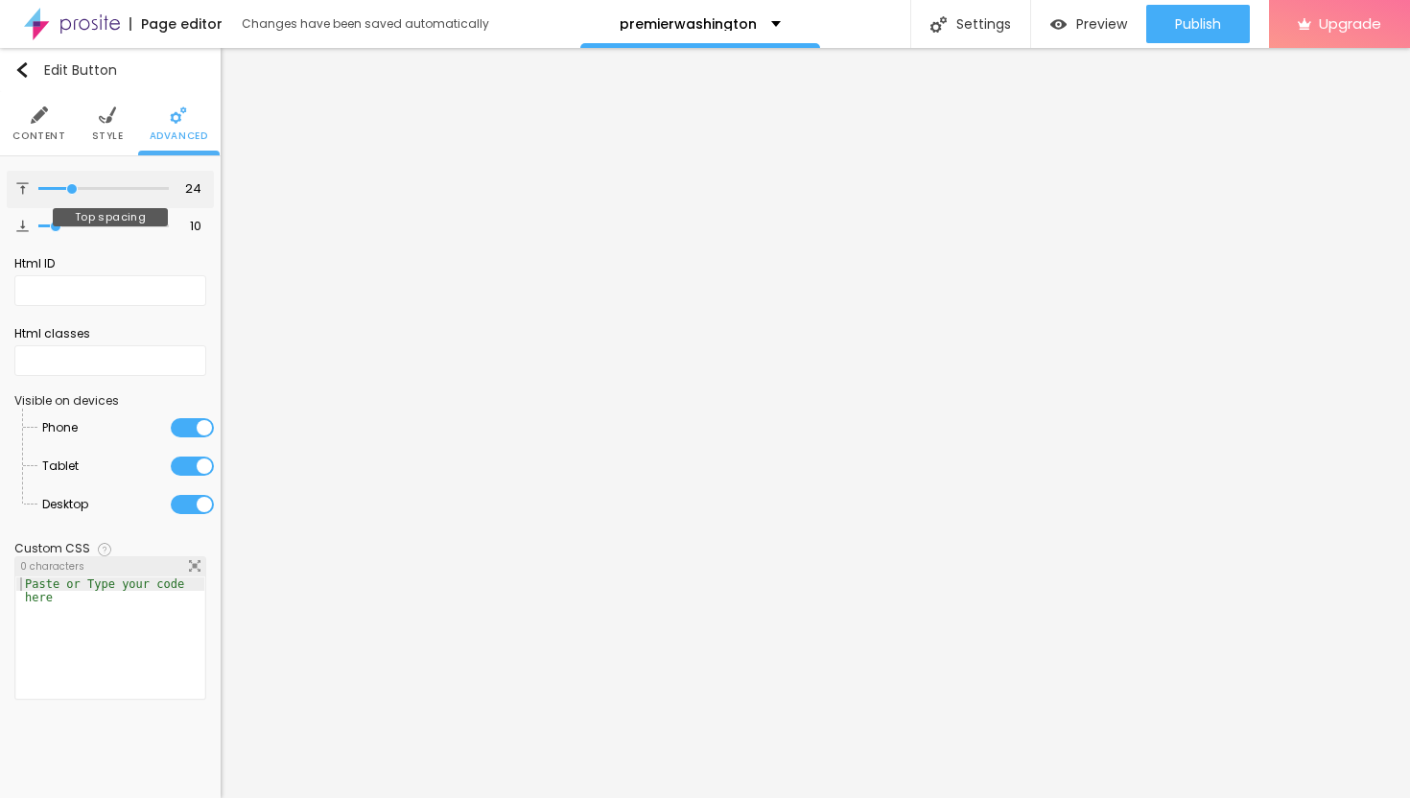
click at [72, 190] on input "range" at bounding box center [103, 189] width 130 height 10
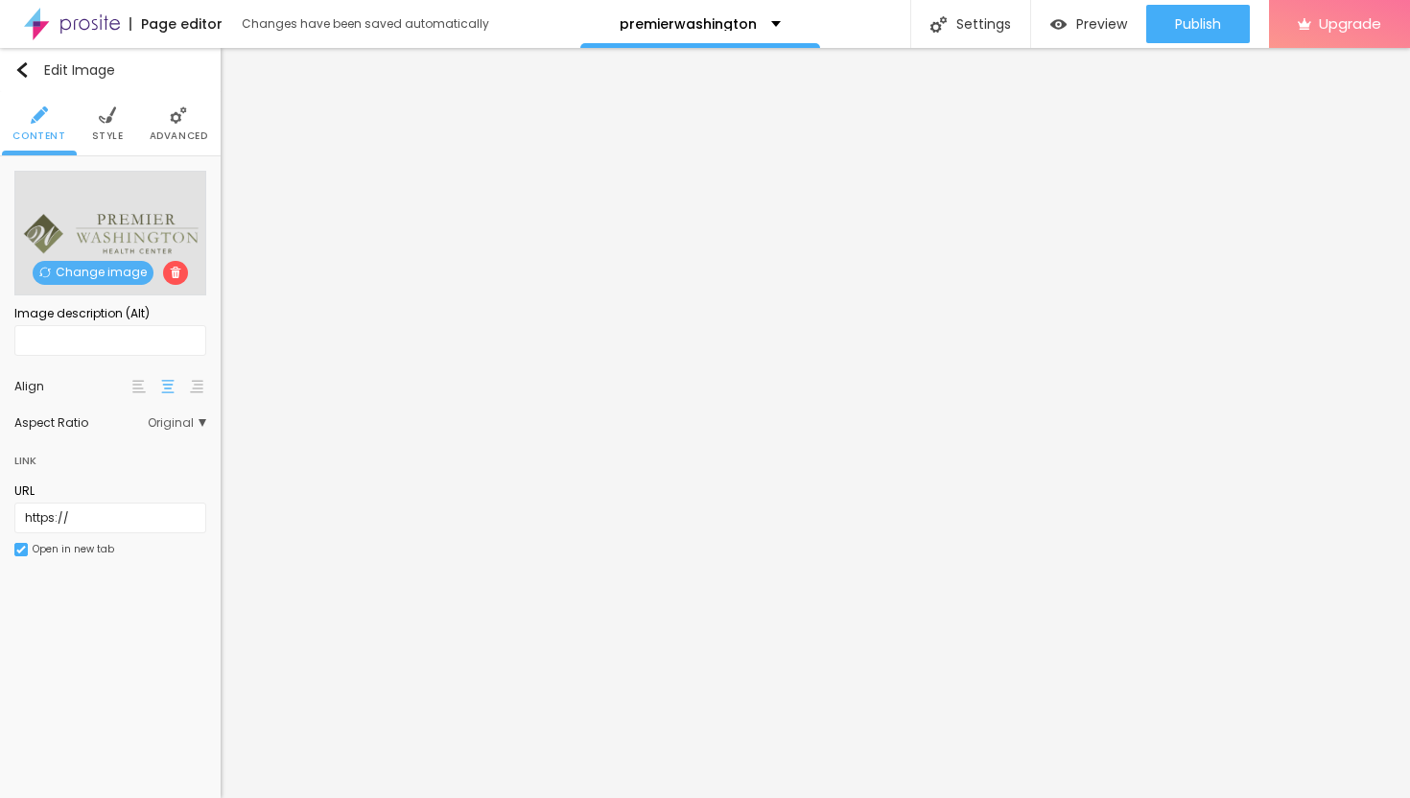
click at [92, 122] on li "Style" at bounding box center [108, 123] width 32 height 63
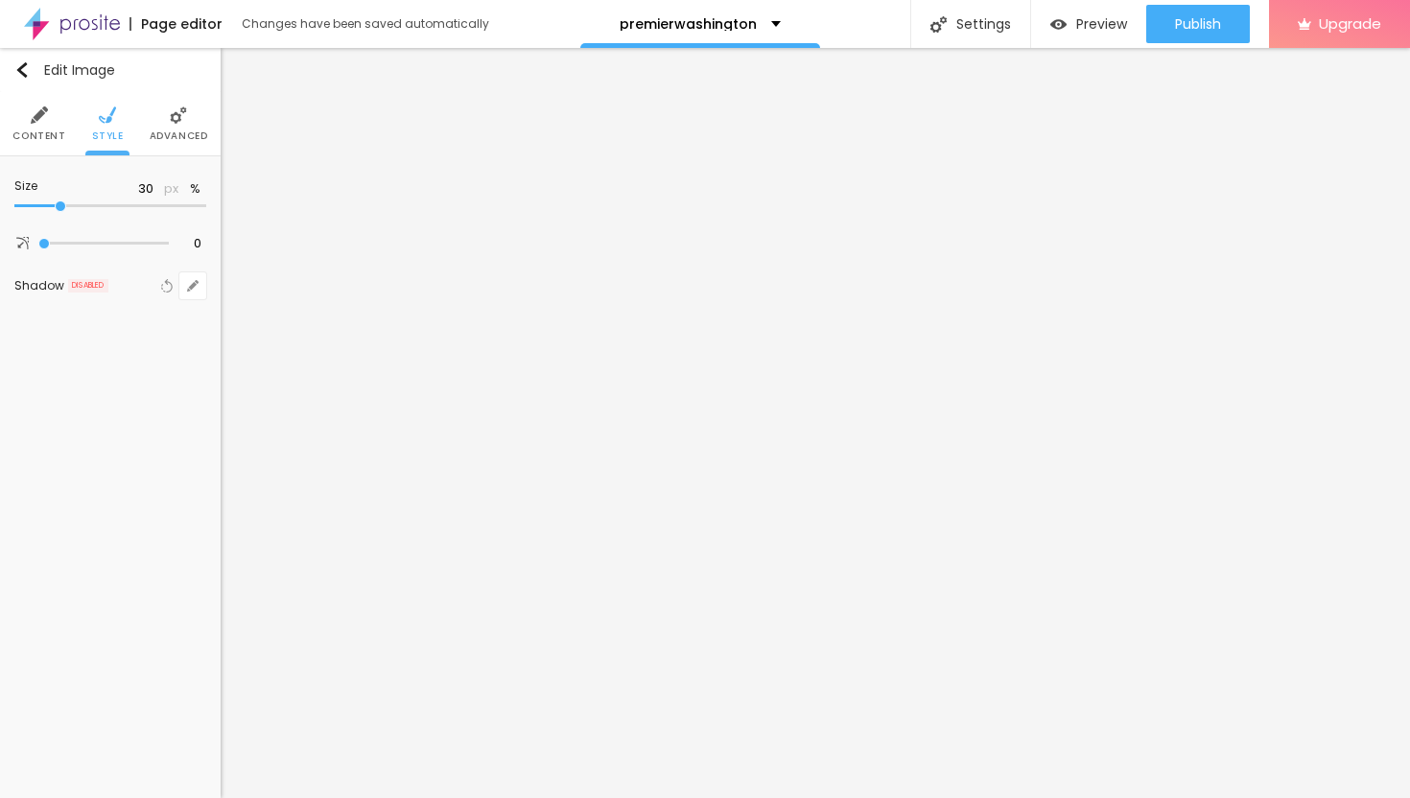
click at [58, 206] on input "range" at bounding box center [110, 206] width 192 height 10
click at [1171, 30] on button "Publish" at bounding box center [1198, 24] width 104 height 38
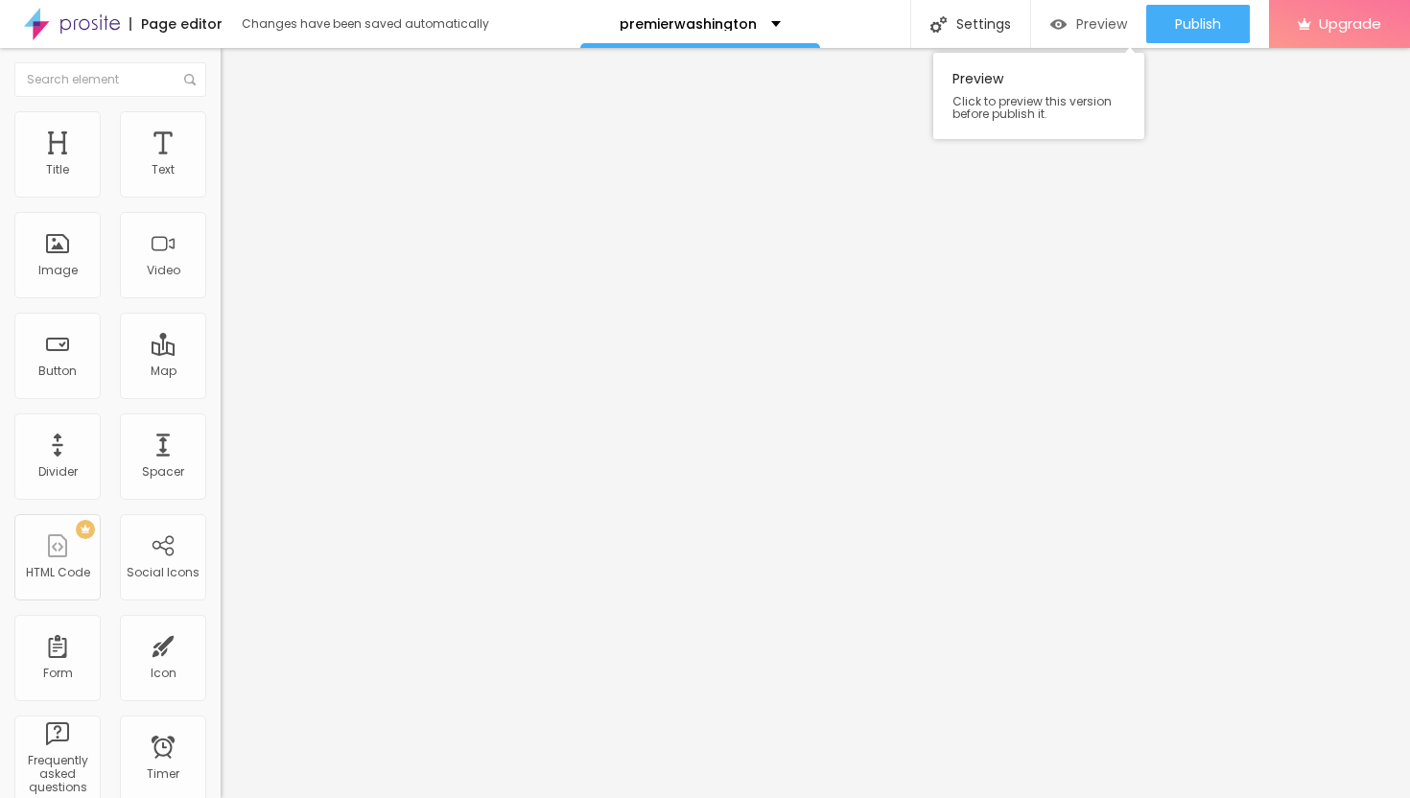
click at [1079, 26] on span "Preview" at bounding box center [1101, 23] width 51 height 15
